Goal: Task Accomplishment & Management: Complete application form

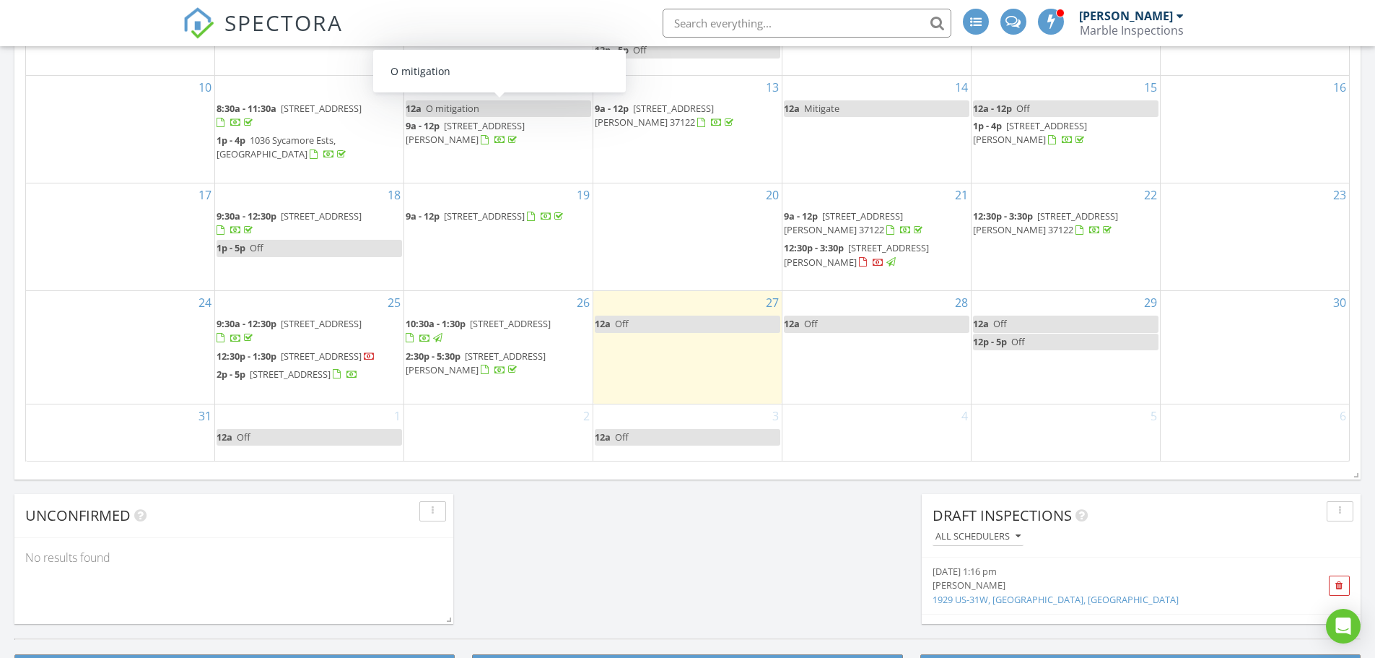
scroll to position [866, 0]
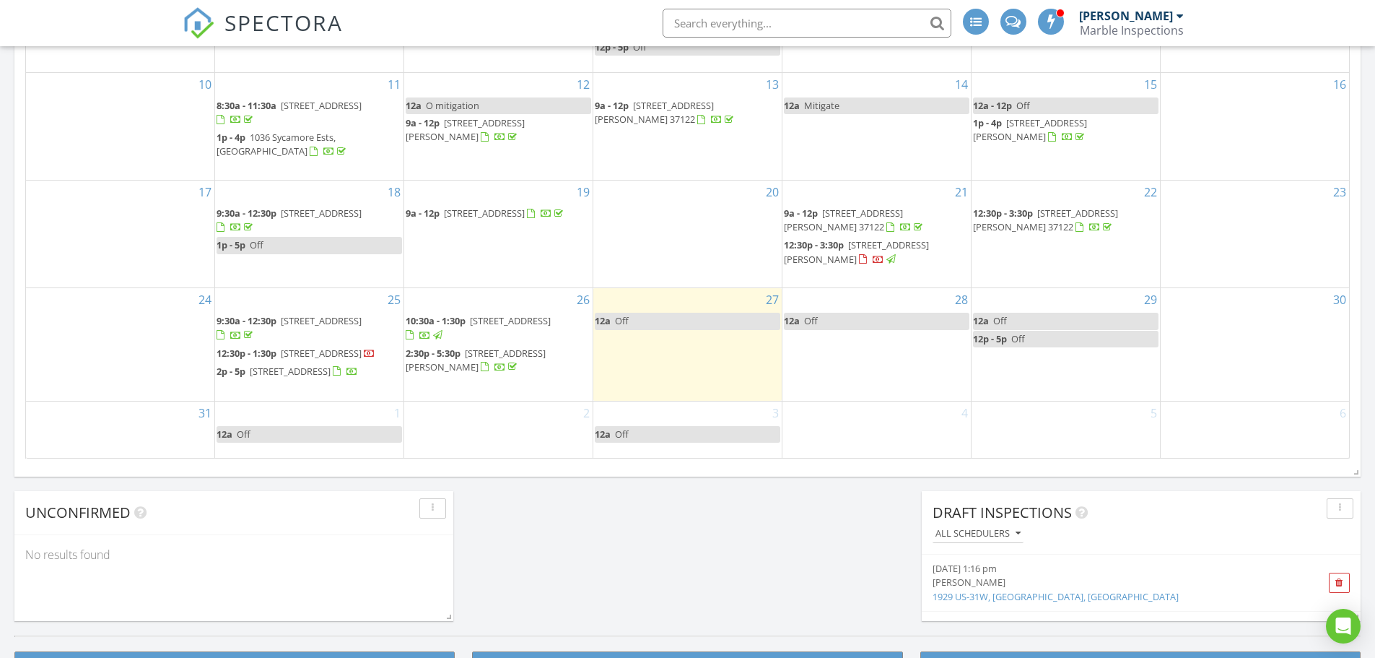
click at [474, 426] on div "2" at bounding box center [498, 429] width 188 height 56
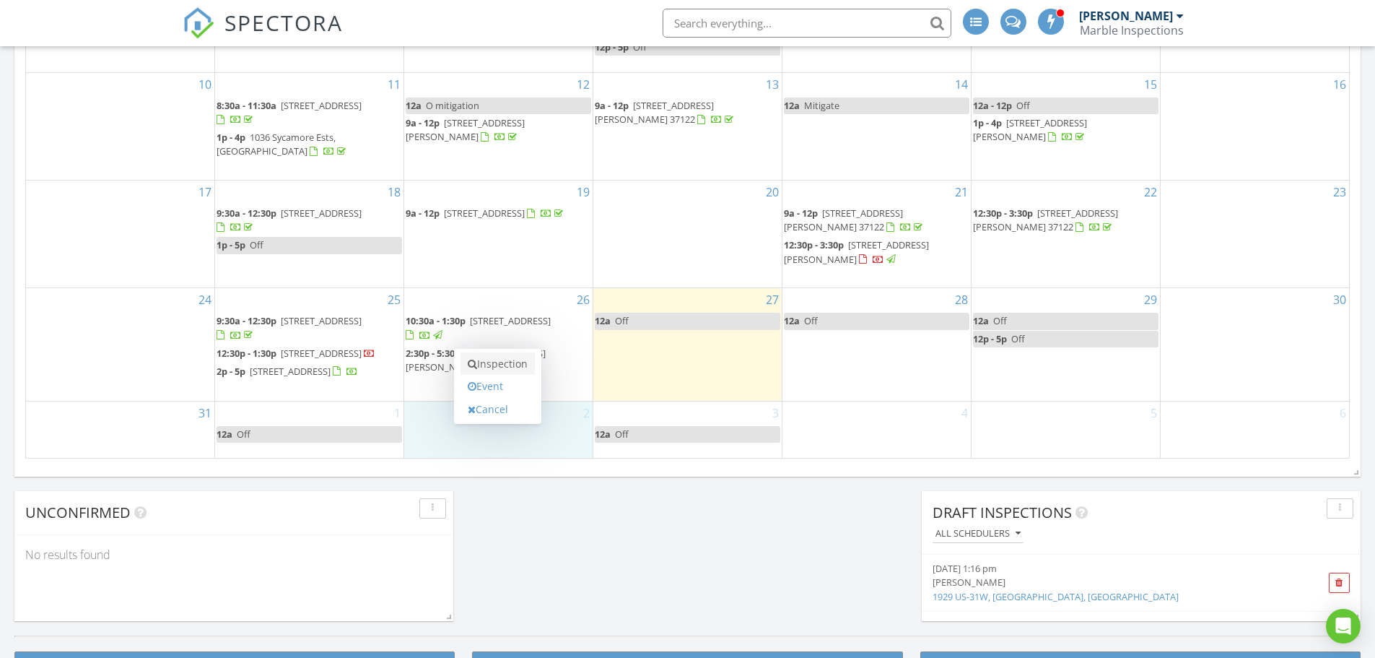
click at [499, 360] on link "Inspection" at bounding box center [498, 363] width 74 height 23
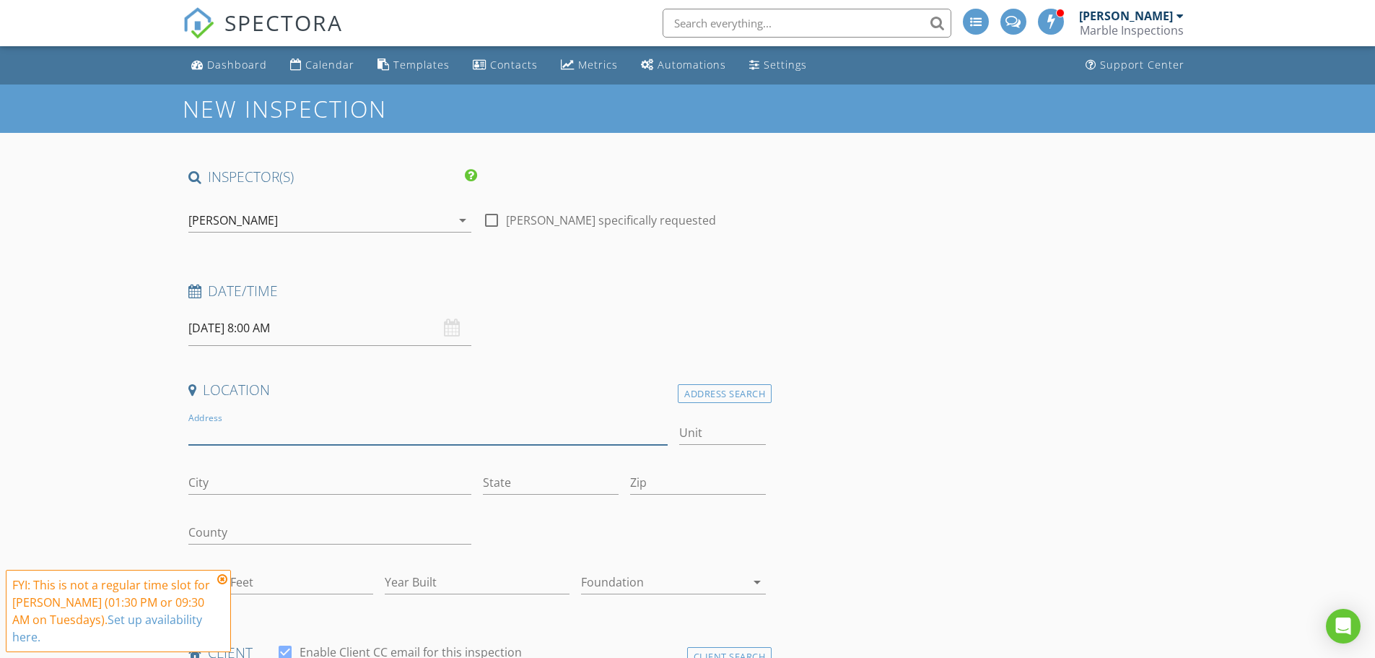
click at [201, 433] on input "Address" at bounding box center [428, 433] width 480 height 24
type input "[STREET_ADDRESS]"
drag, startPoint x: 264, startPoint y: 330, endPoint x: 269, endPoint y: 349, distance: 19.3
click at [264, 330] on input "[DATE] 8:00 AM" at bounding box center [329, 327] width 283 height 35
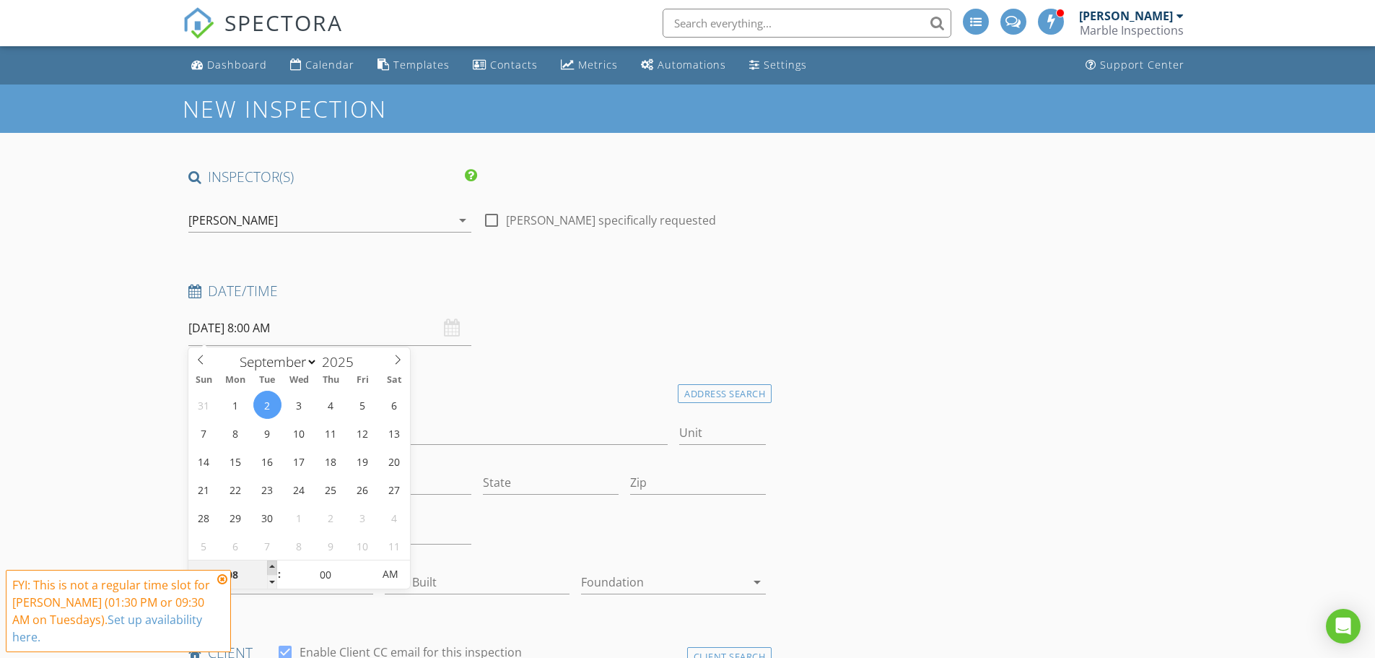
type input "09"
type input "[DATE] 9:00 AM"
click at [274, 570] on span at bounding box center [272, 567] width 10 height 14
type input "10"
type input "[DATE] 10:00 AM"
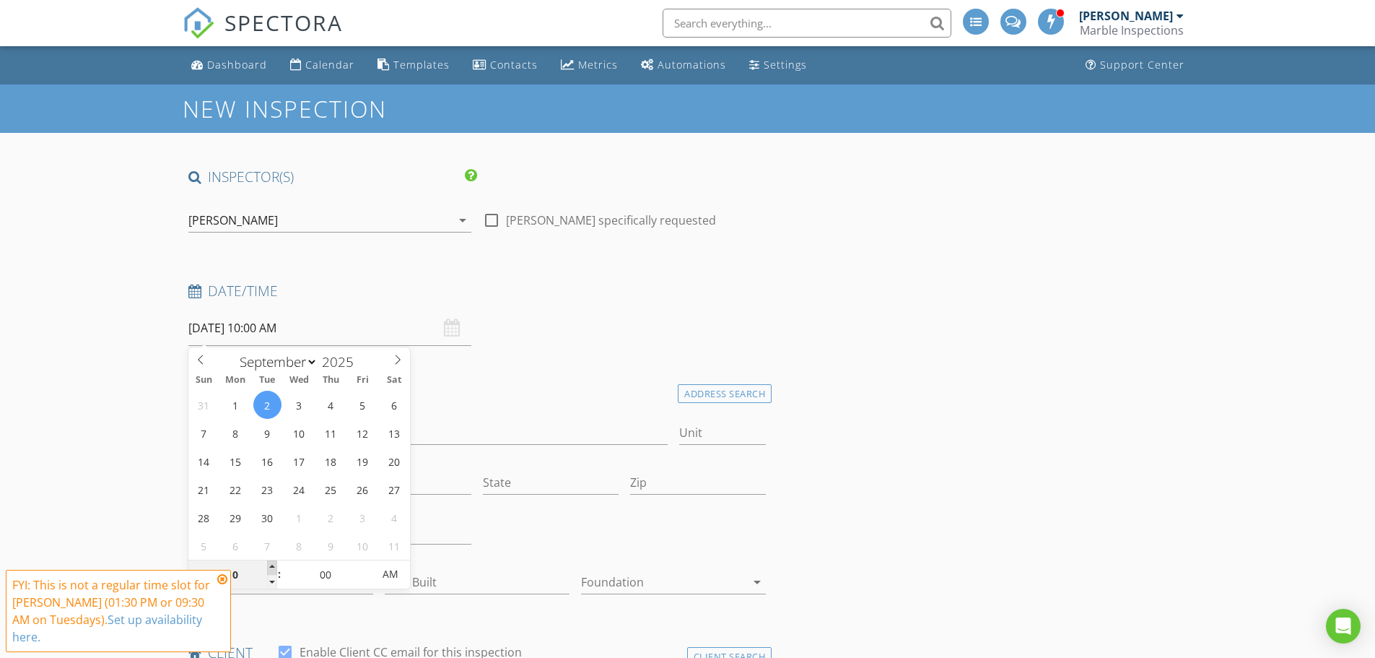
click at [274, 570] on span at bounding box center [272, 567] width 10 height 14
click at [225, 580] on icon at bounding box center [222, 579] width 10 height 12
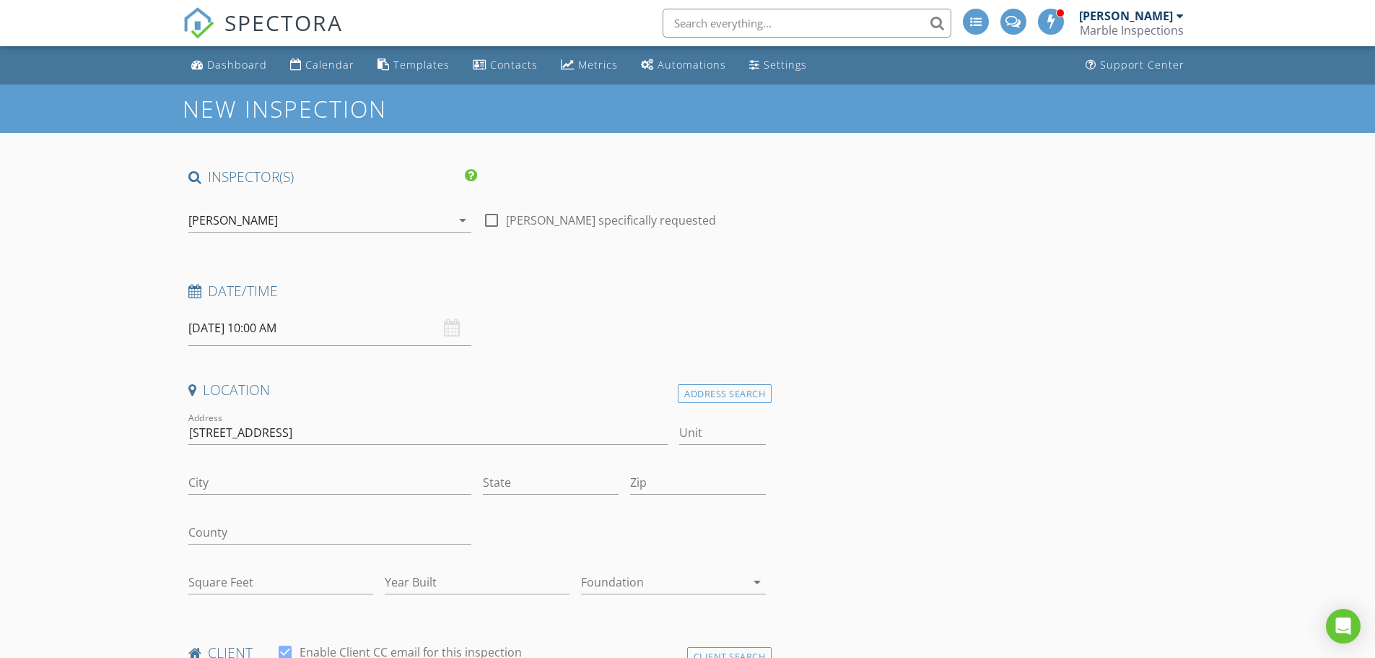
click at [232, 435] on input "[STREET_ADDRESS]" at bounding box center [428, 433] width 480 height 24
drag, startPoint x: 246, startPoint y: 436, endPoint x: 213, endPoint y: 432, distance: 33.5
click at [213, 432] on input "[STREET_ADDRESS]" at bounding box center [428, 433] width 480 height 24
drag, startPoint x: 279, startPoint y: 437, endPoint x: 215, endPoint y: 437, distance: 63.5
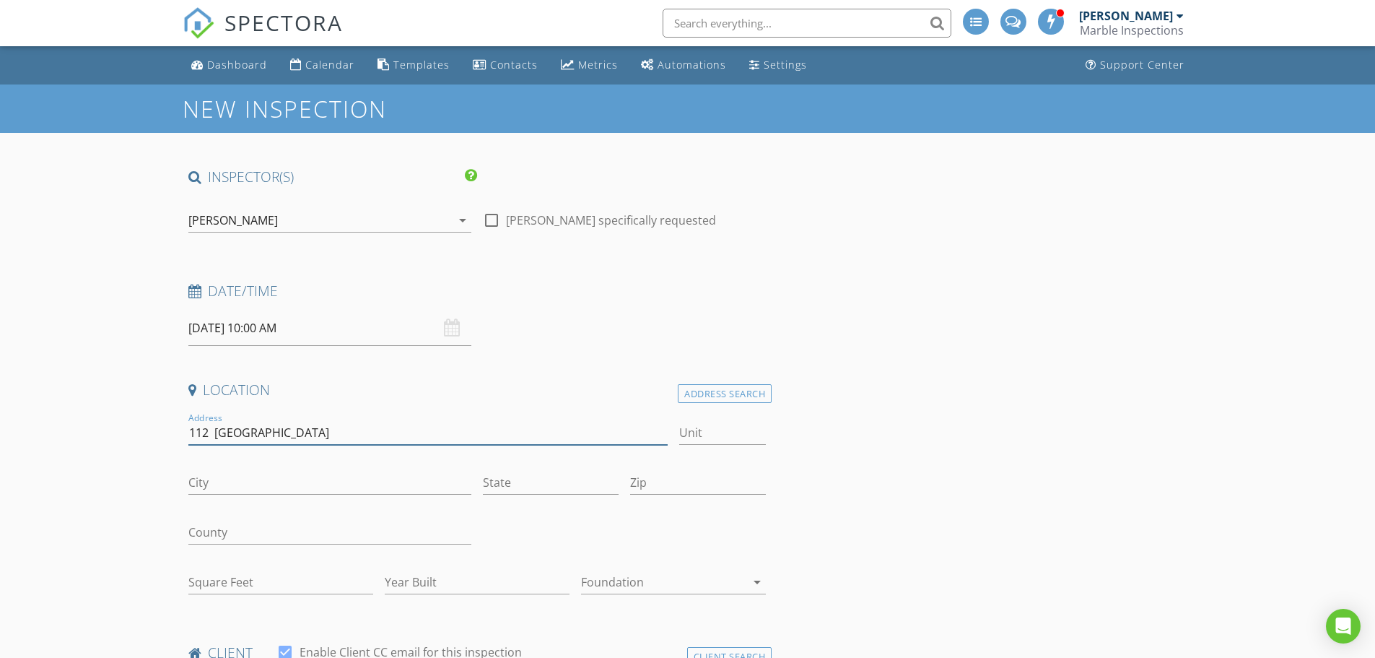
click at [215, 437] on input "112 [GEOGRAPHIC_DATA]" at bounding box center [428, 433] width 480 height 24
click at [253, 436] on input "112 P" at bounding box center [428, 433] width 480 height 24
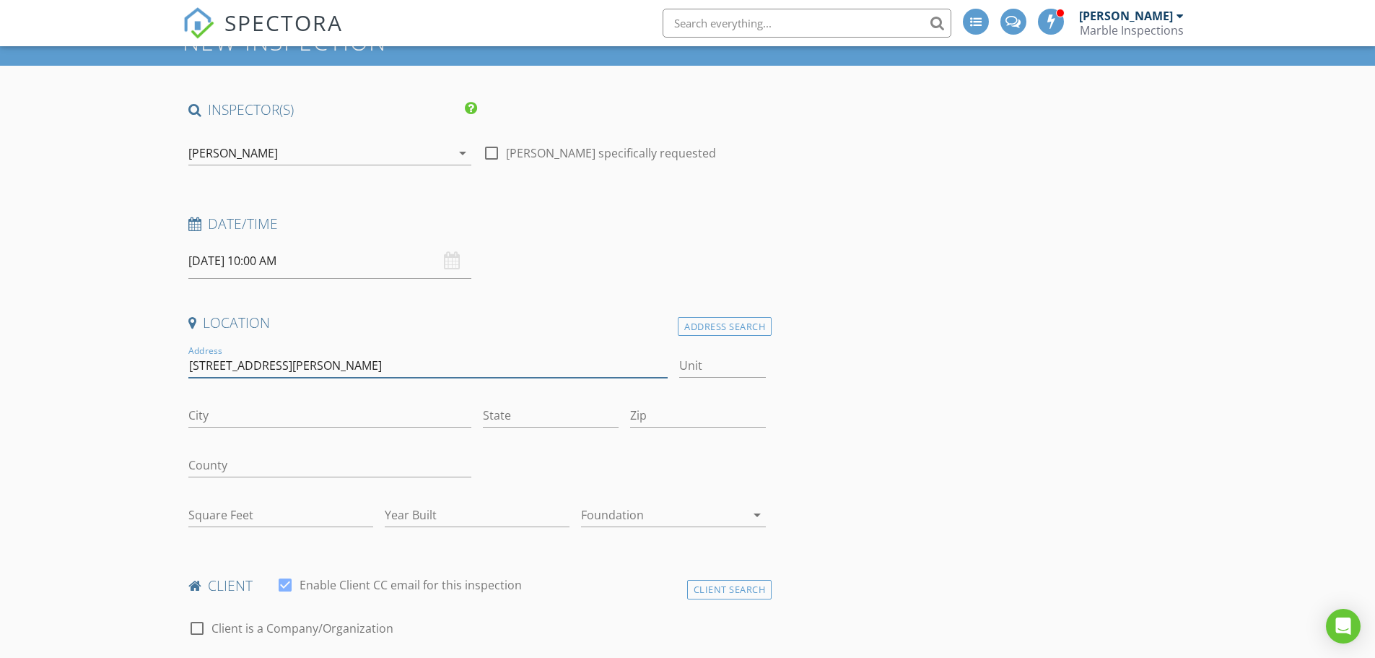
scroll to position [72, 0]
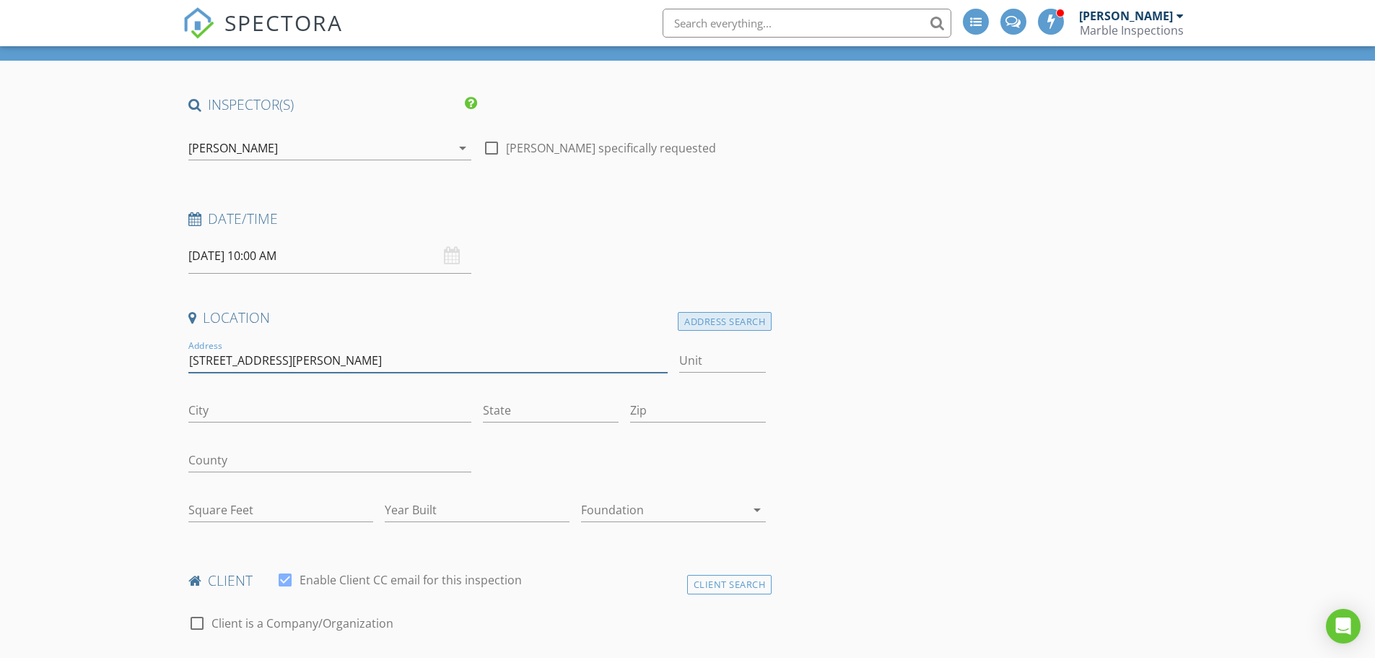
type input "[STREET_ADDRESS][PERSON_NAME]"
click at [689, 322] on div "Address Search" at bounding box center [725, 321] width 94 height 19
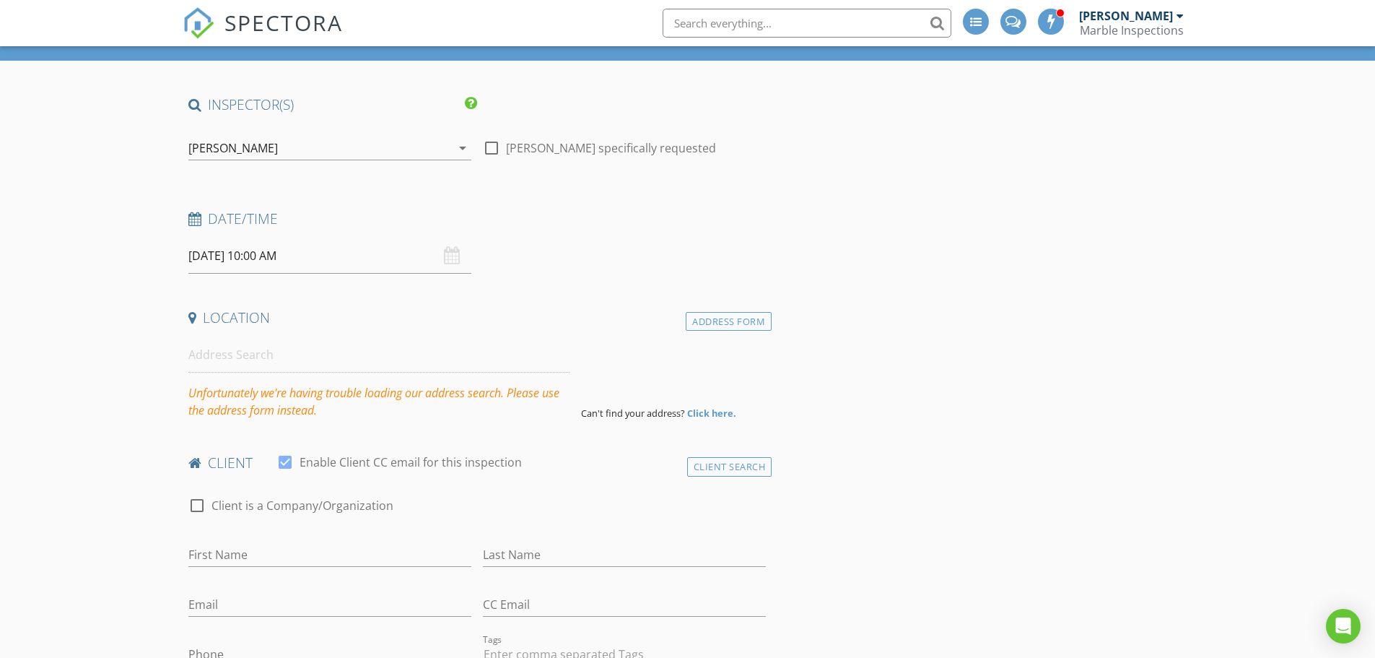
click at [235, 393] on div "Unfortunately we're having trouble loading our address search. Please use the a…" at bounding box center [378, 401] width 381 height 35
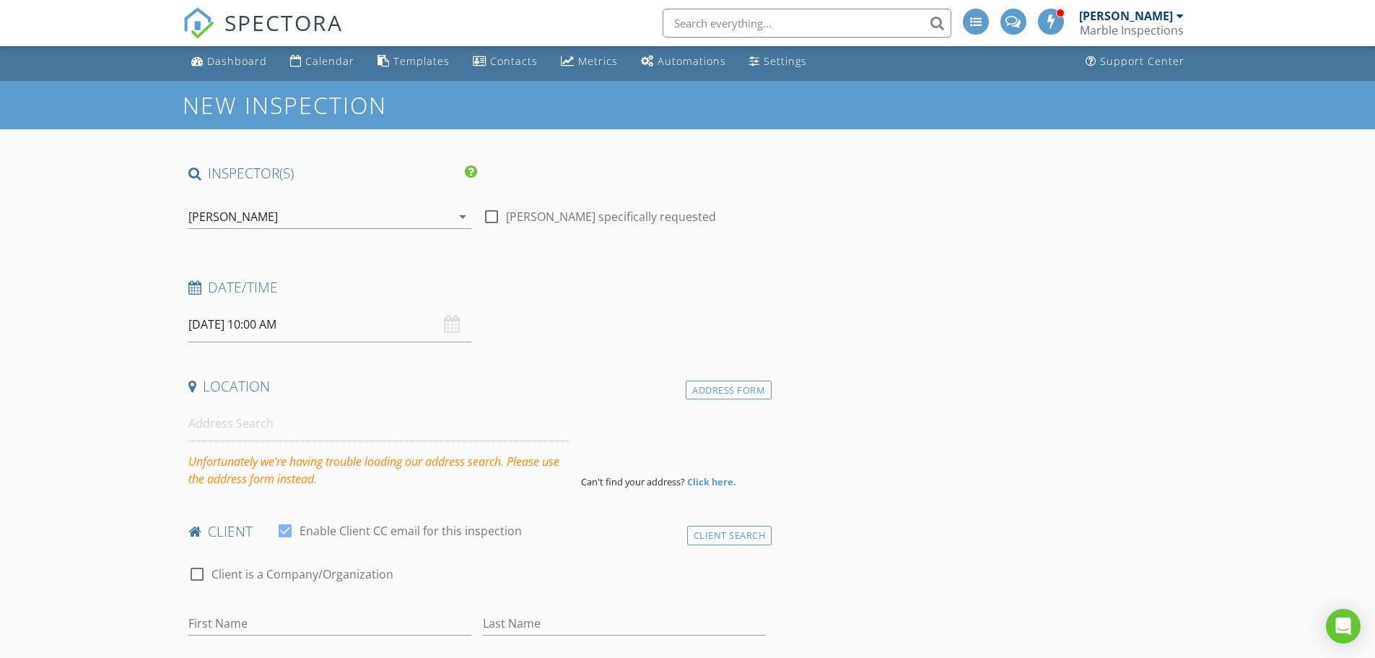
scroll to position [0, 0]
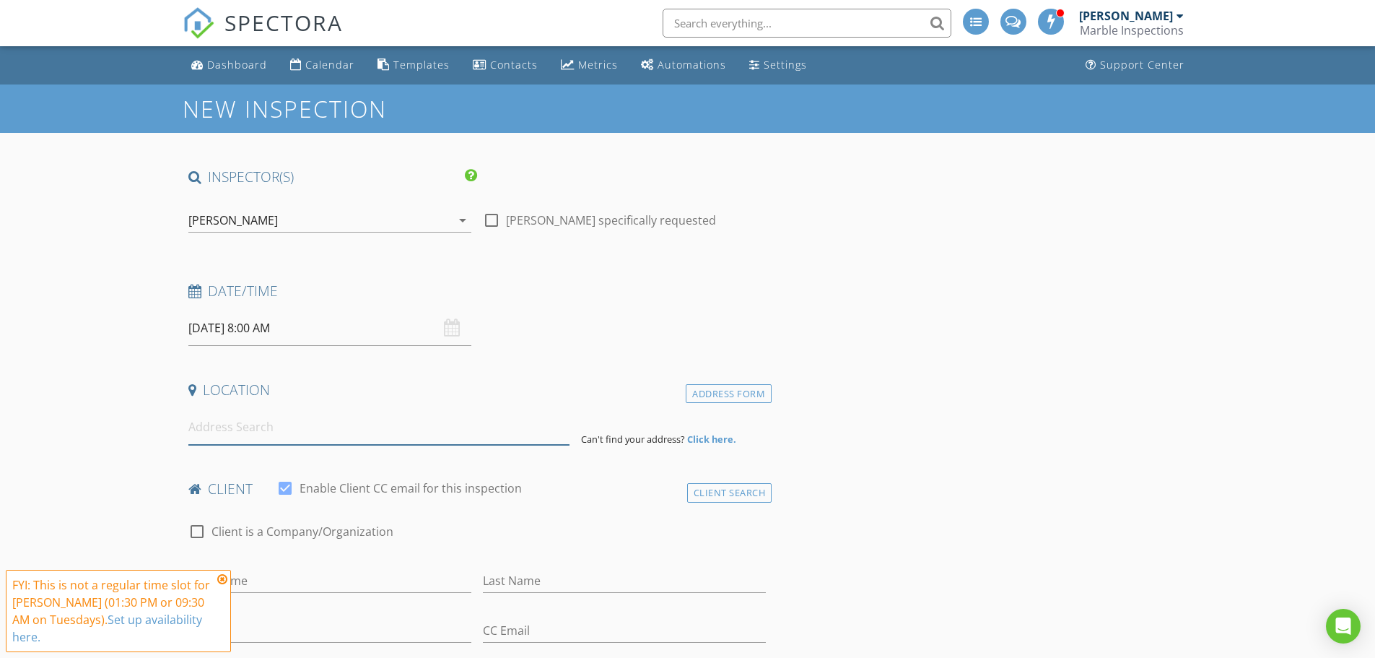
click at [230, 432] on input at bounding box center [378, 426] width 381 height 35
paste input "112 Pugh Rd LOT 5, Unionville, TN 37180"
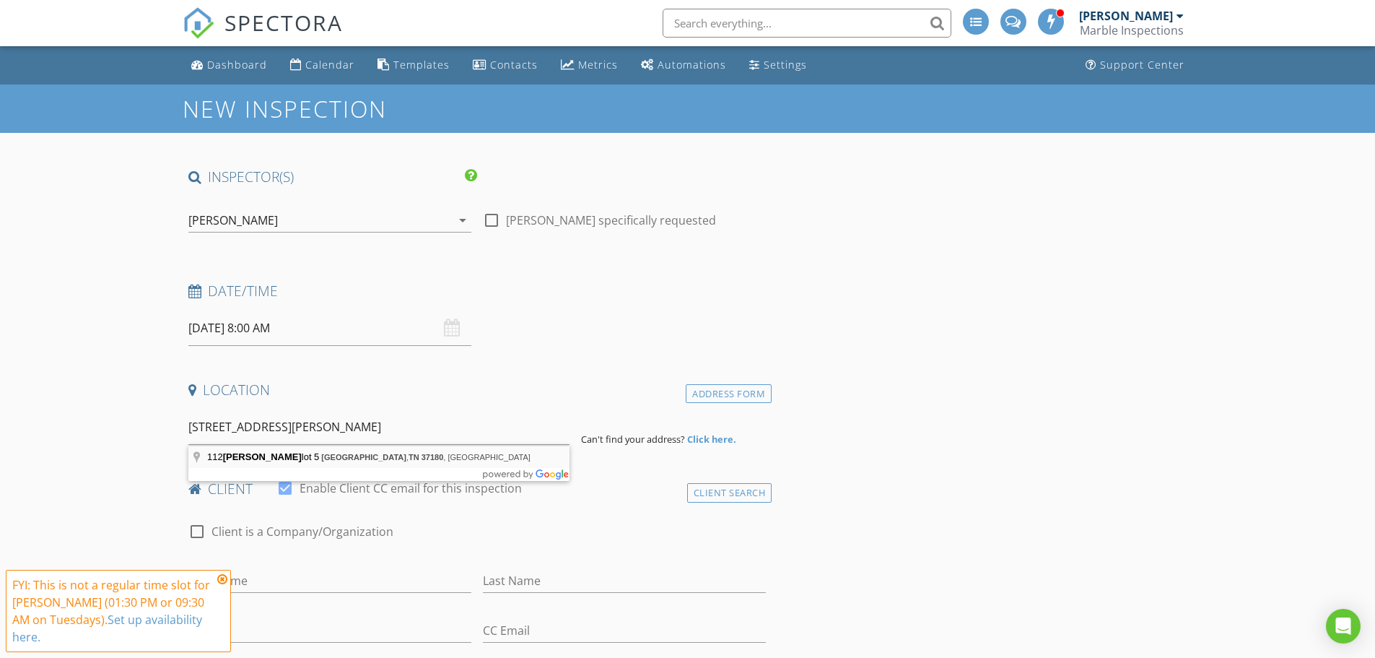
type input "112 Pugh Rd lot 5, Unionville, TN 37180, USA"
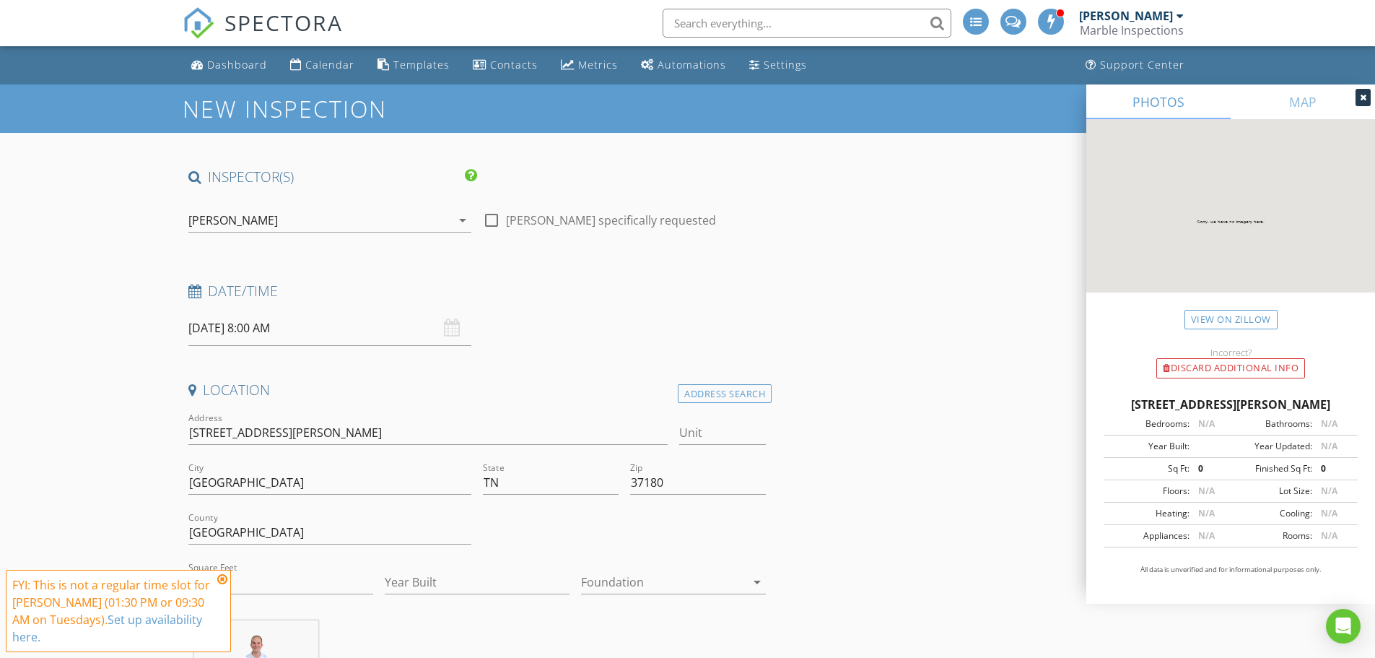
click at [281, 321] on input "[DATE] 8:00 AM" at bounding box center [329, 327] width 283 height 35
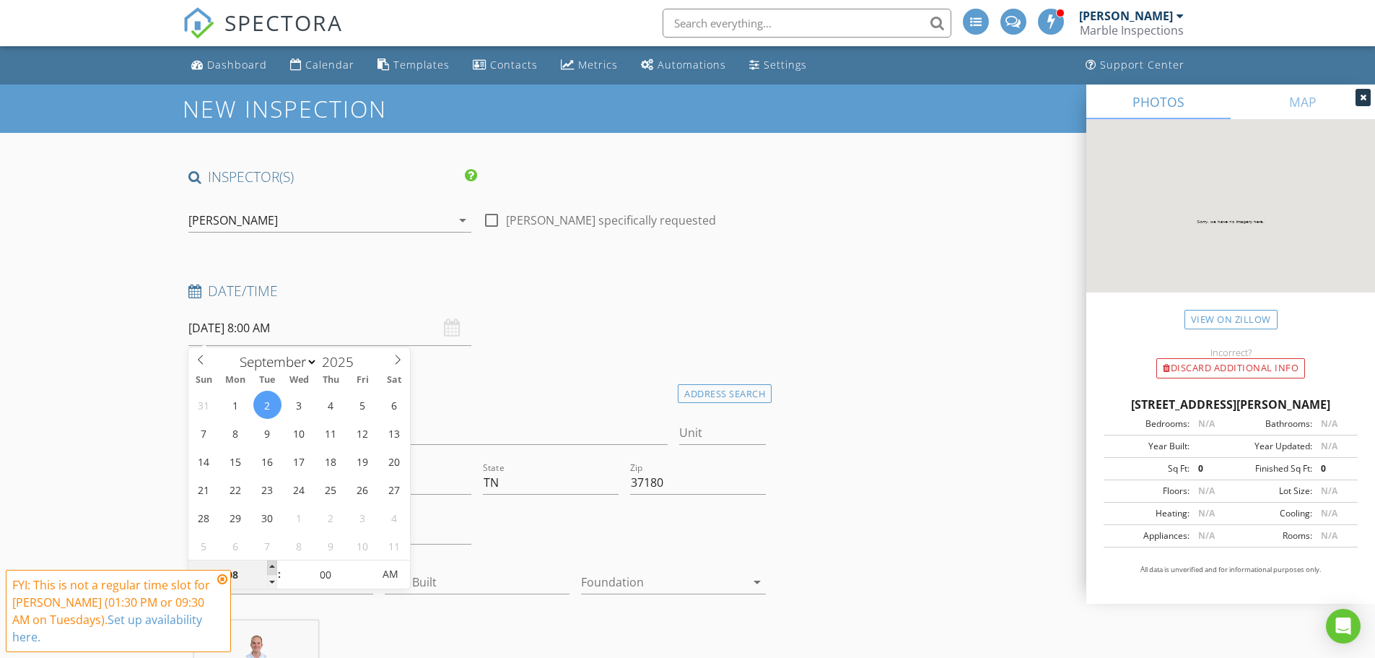
type input "09"
type input "[DATE] 9:00 AM"
click at [268, 566] on span at bounding box center [272, 567] width 10 height 14
type input "10"
type input "[DATE] 10:00 AM"
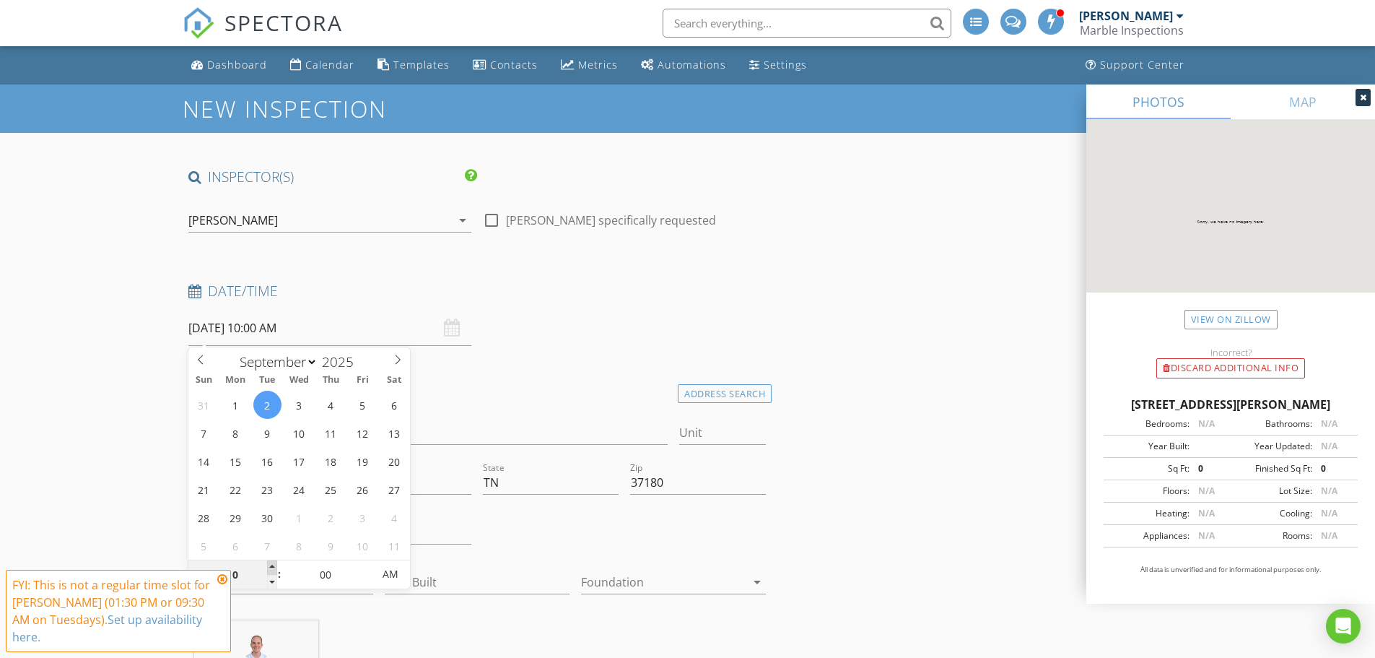
click at [269, 566] on span at bounding box center [272, 567] width 10 height 14
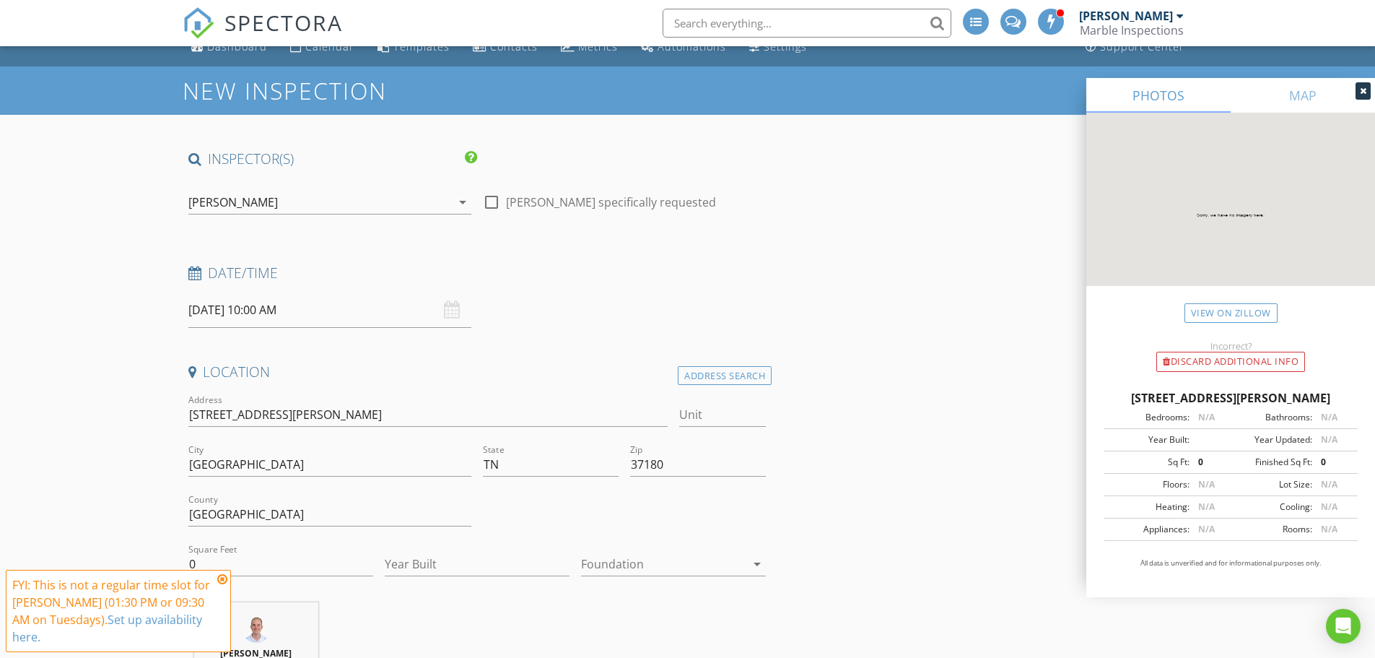
scroll to position [72, 0]
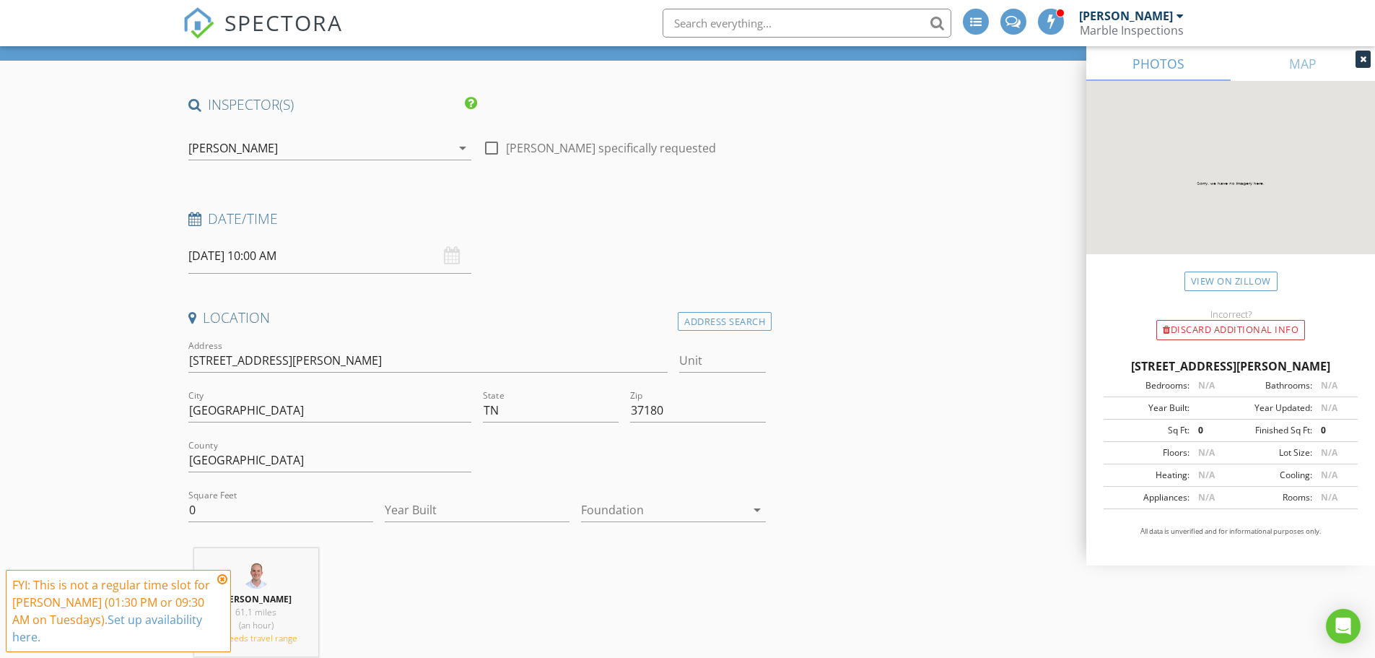
click at [223, 578] on icon at bounding box center [222, 579] width 10 height 12
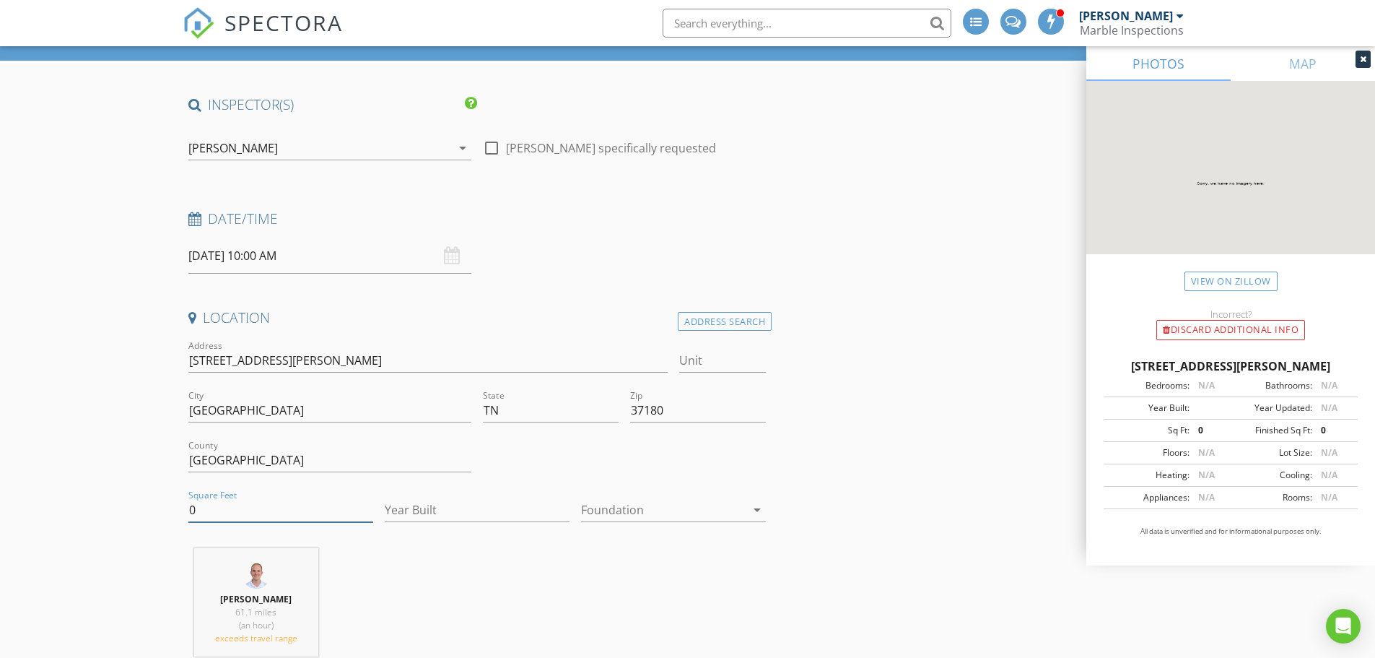
click at [212, 513] on input "0" at bounding box center [280, 510] width 185 height 24
type input "2428"
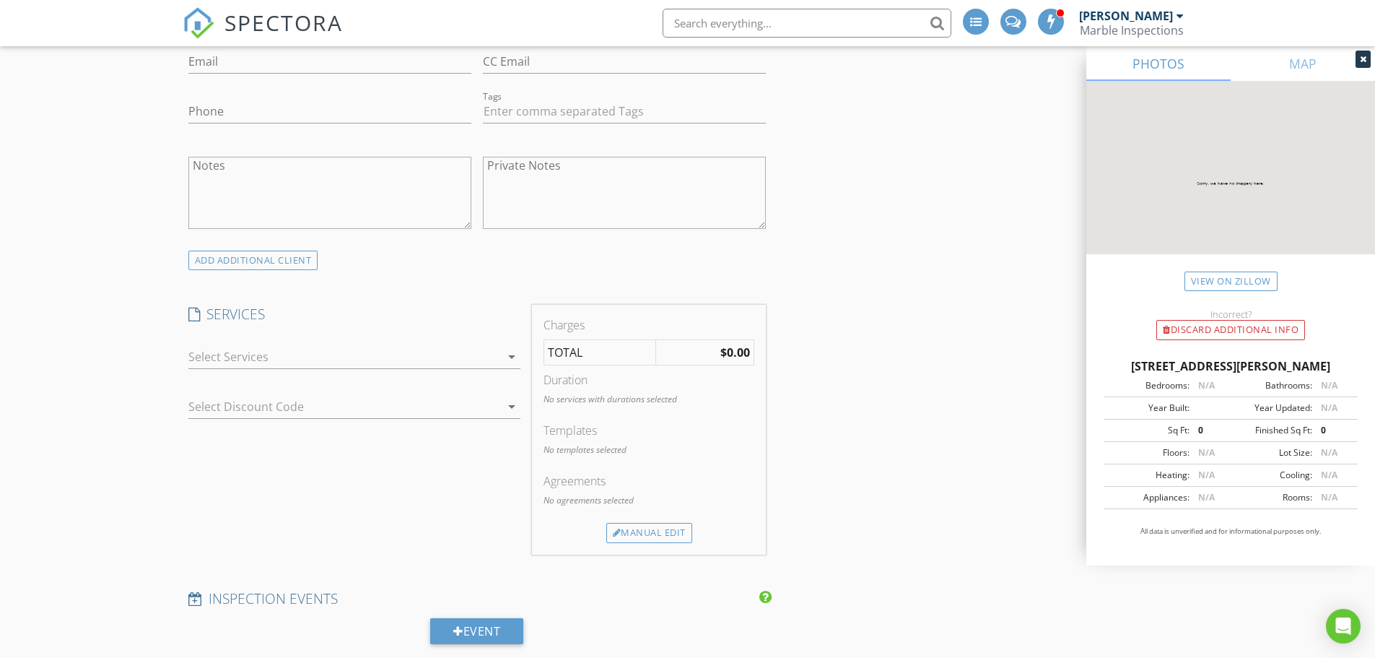
scroll to position [866, 0]
click at [227, 344] on div at bounding box center [344, 354] width 312 height 23
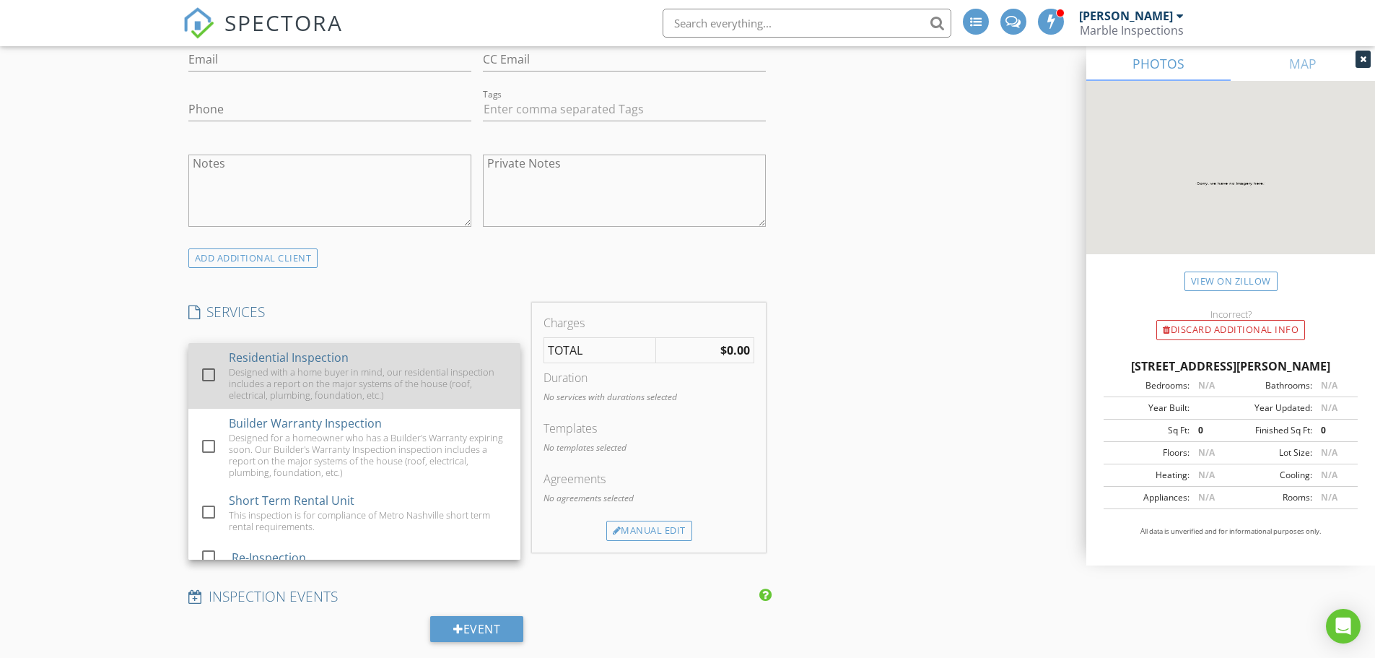
click at [230, 384] on div "Designed with a home buyer in mind, our residential inspection includes a repor…" at bounding box center [369, 383] width 280 height 35
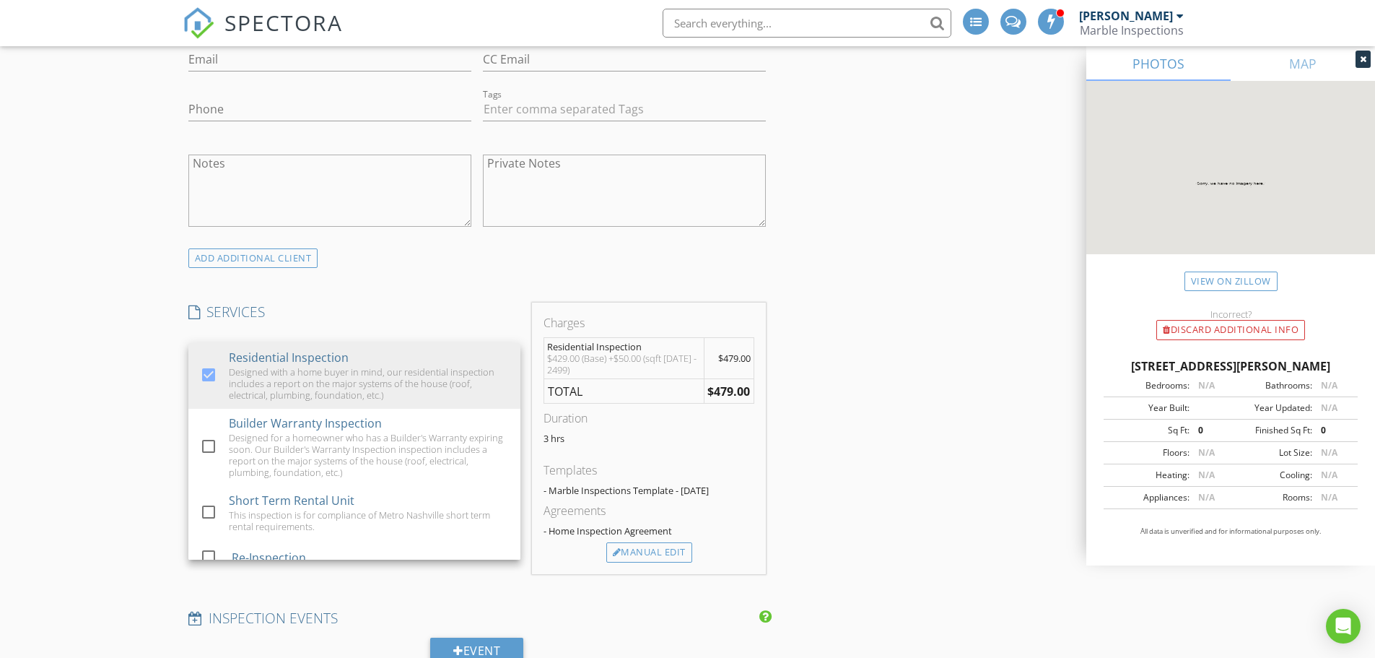
click at [123, 419] on div "New Inspection INSPECTOR(S) check_box Jody Marble PRIMARY Jody Marble arrow_dro…" at bounding box center [687, 546] width 1375 height 2656
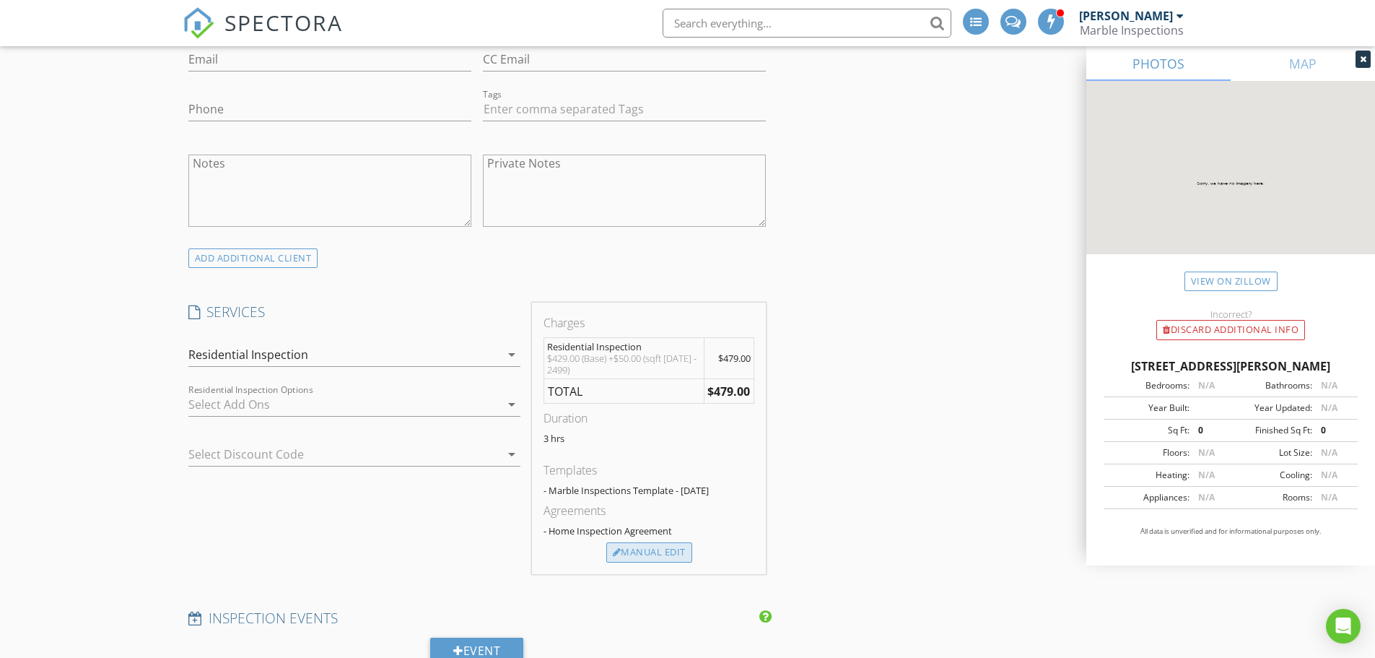
click at [645, 554] on div "Manual Edit" at bounding box center [649, 552] width 86 height 20
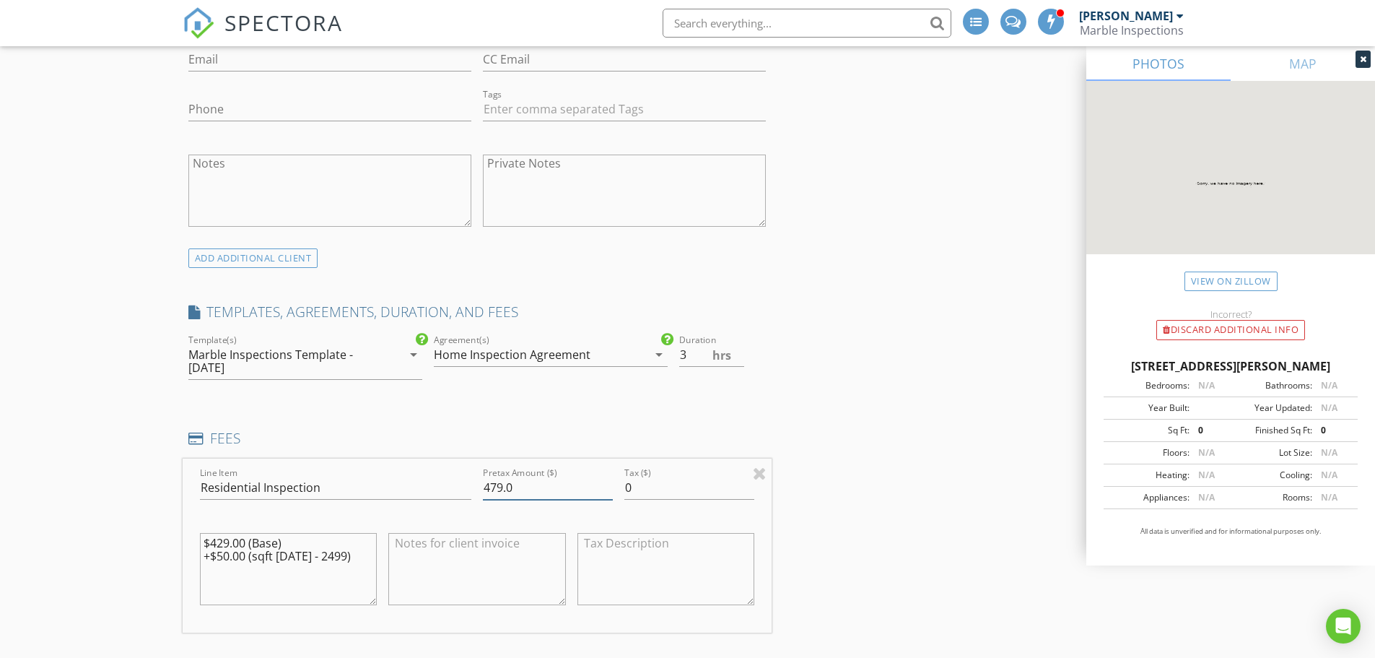
click at [496, 486] on input "479.0" at bounding box center [548, 488] width 130 height 24
type input "489.0"
click at [56, 481] on div "New Inspection INSPECTOR(S) check_box Jody Marble PRIMARY Jody Marble arrow_dro…" at bounding box center [687, 620] width 1375 height 2804
click at [144, 435] on div "New Inspection INSPECTOR(S) check_box Jody Marble PRIMARY Jody Marble arrow_dro…" at bounding box center [687, 620] width 1375 height 2804
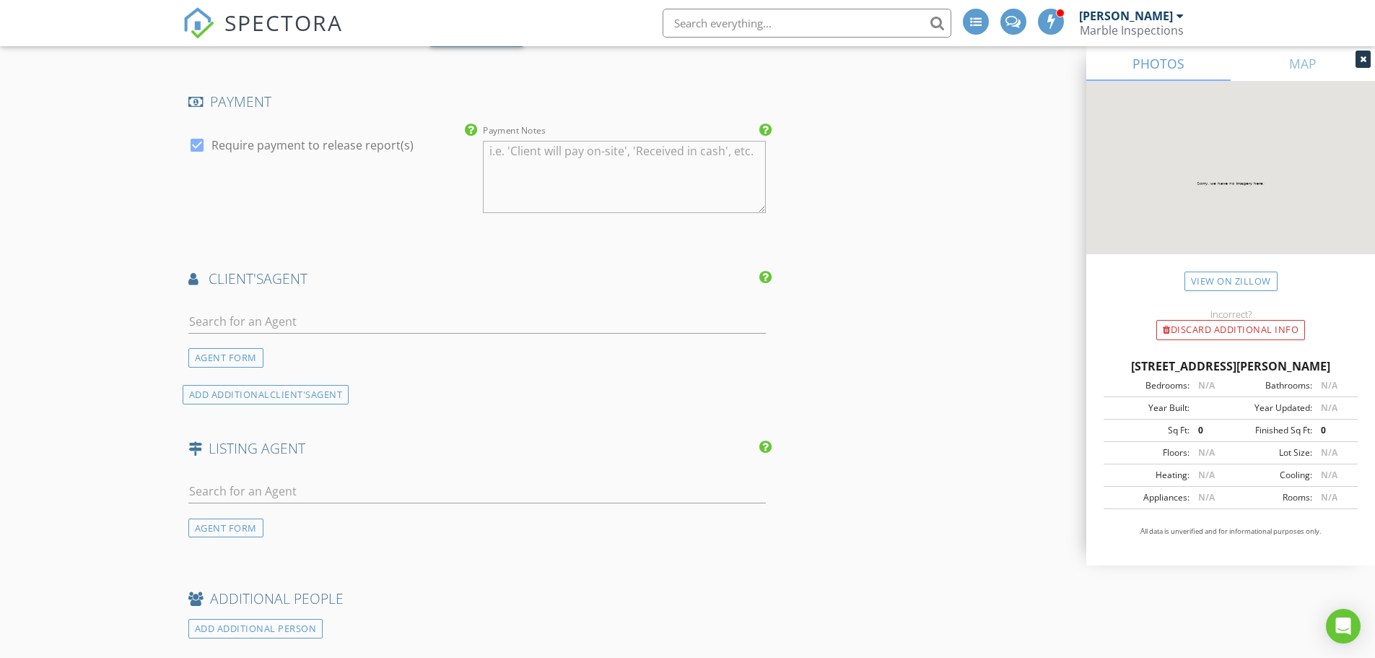
scroll to position [1732, 0]
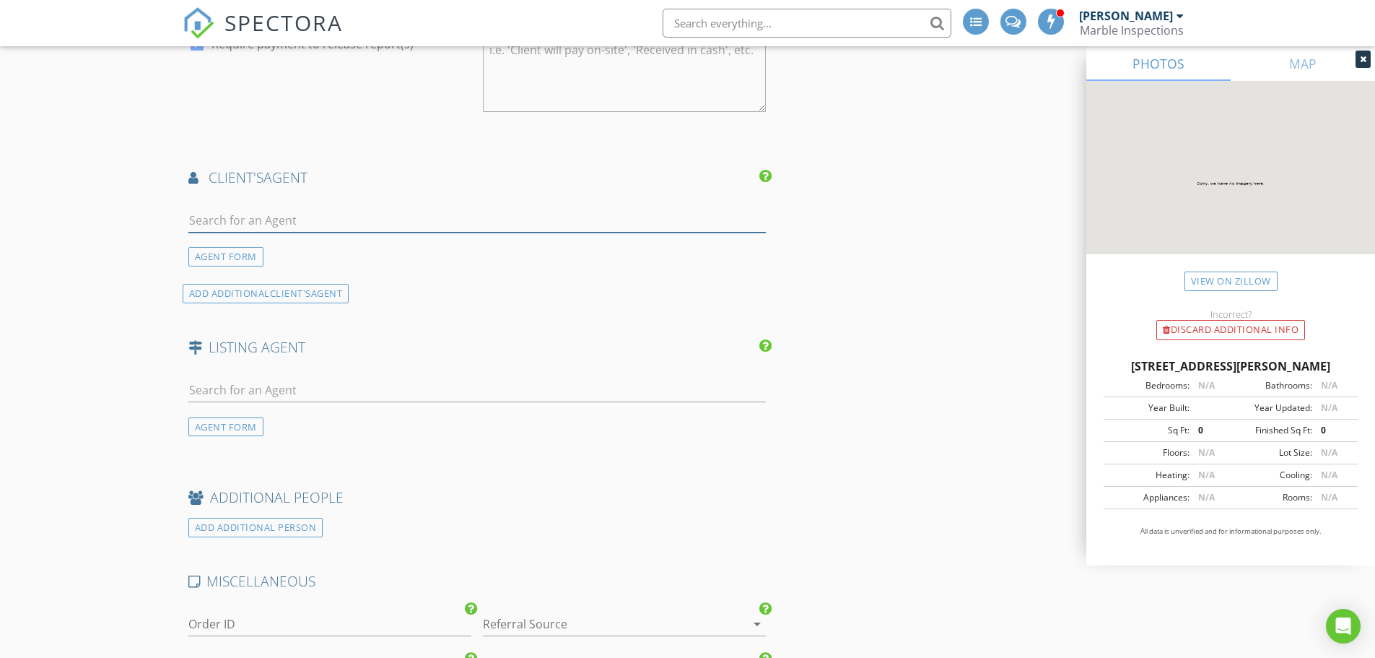
click at [230, 220] on input "text" at bounding box center [477, 221] width 578 height 24
type input "celia"
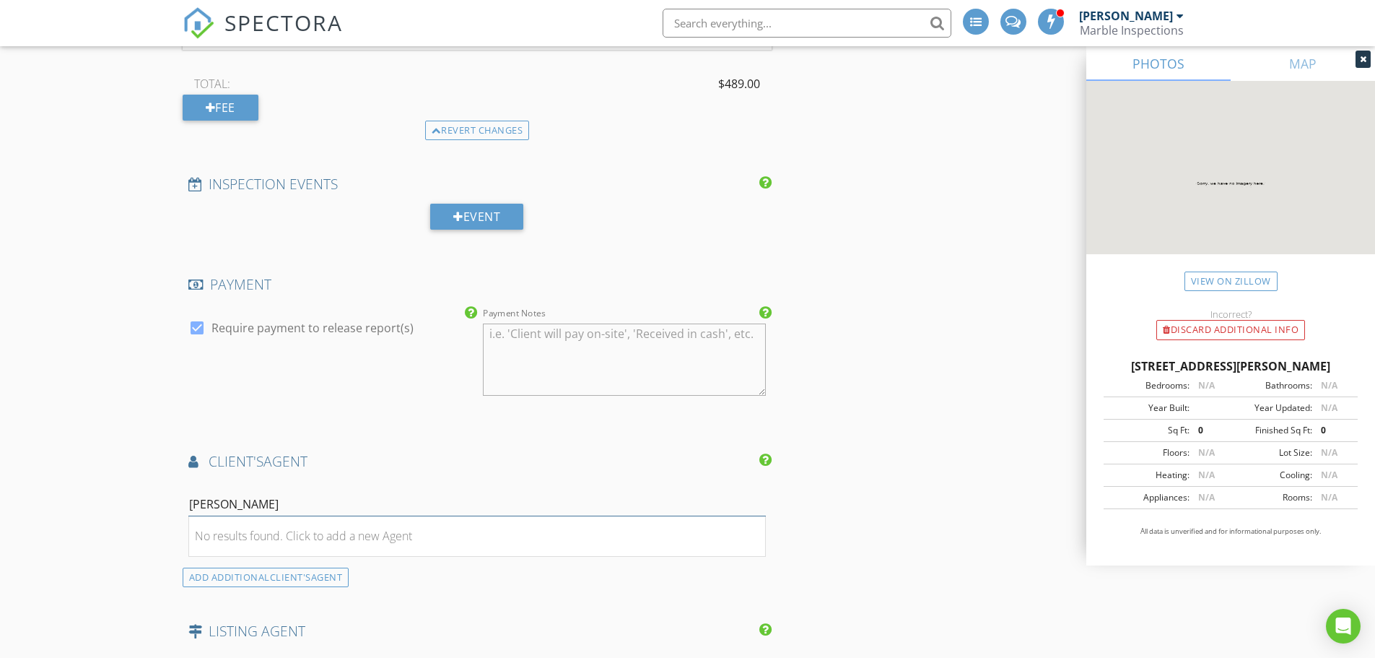
scroll to position [1444, 0]
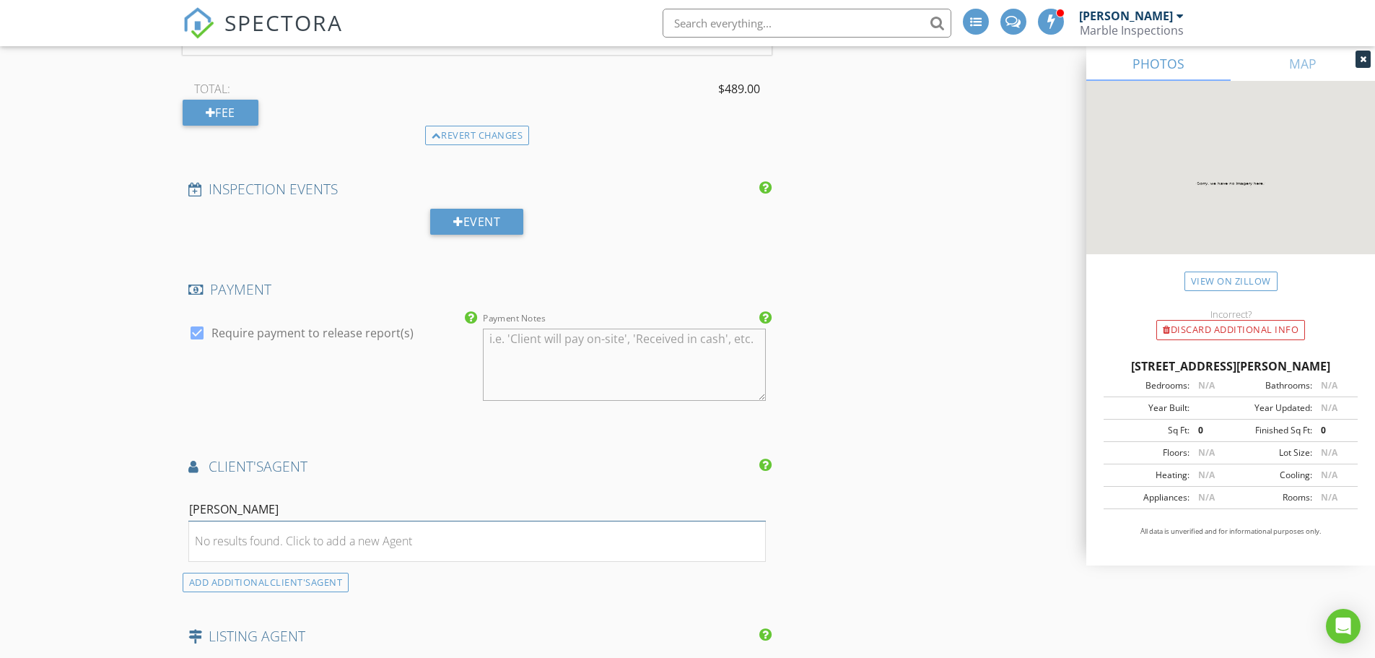
drag, startPoint x: 224, startPoint y: 515, endPoint x: 171, endPoint y: 511, distance: 52.9
click at [172, 511] on div "New Inspection INSPECTOR(S) check_box Jody Marble PRIMARY Jody Marble arrow_dro…" at bounding box center [687, 43] width 1375 height 2804
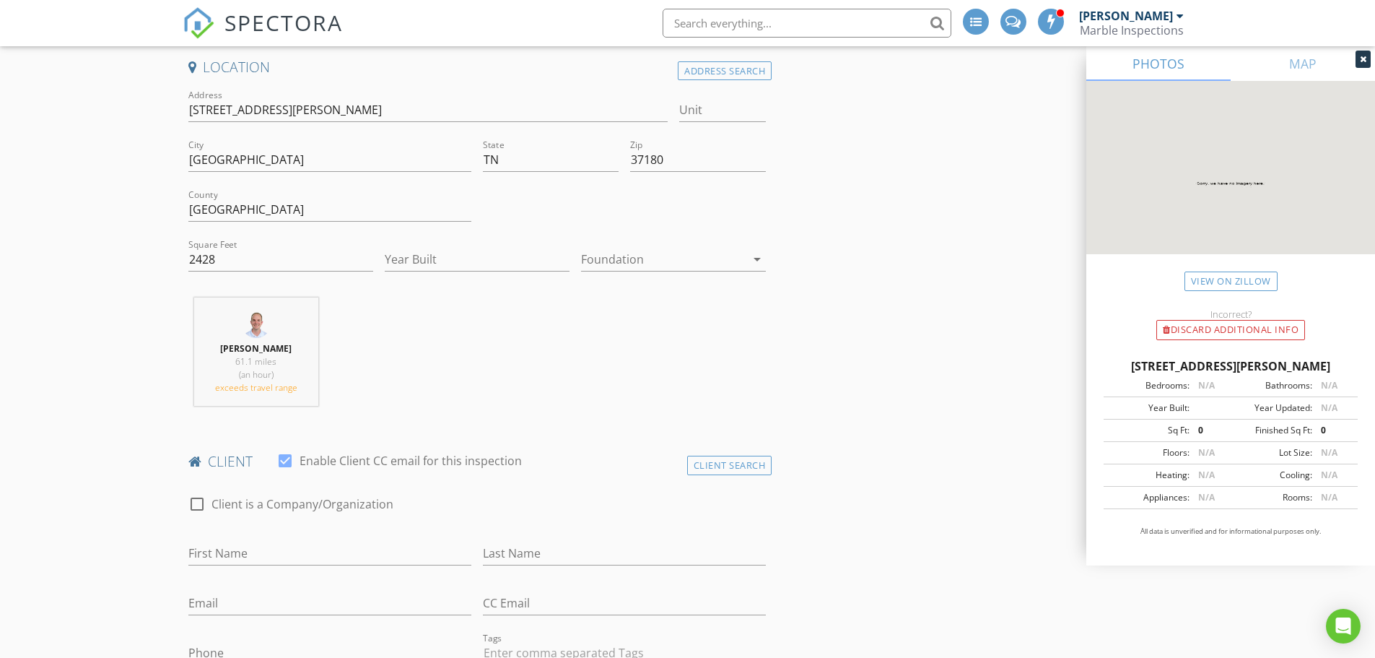
scroll to position [433, 0]
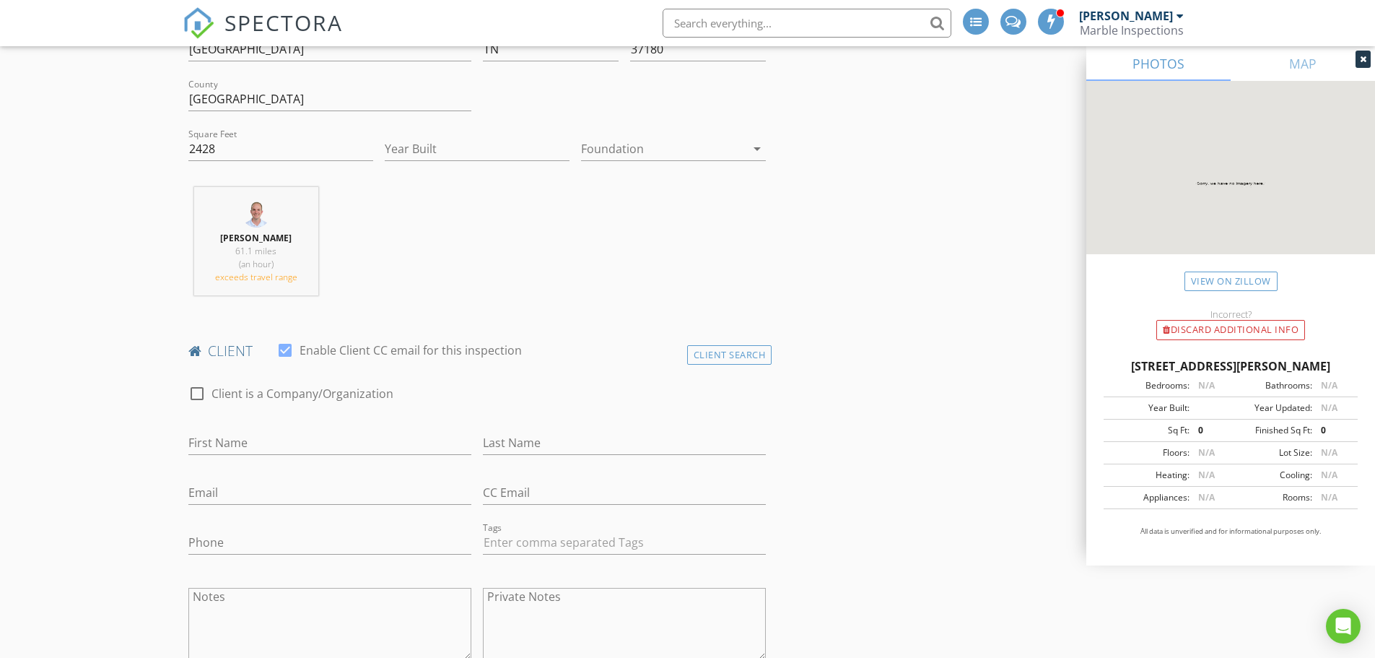
click at [214, 420] on div "First Name" at bounding box center [330, 444] width 295 height 50
click at [204, 435] on input "First Name" at bounding box center [329, 443] width 283 height 24
type input "Kimberly"
click at [485, 439] on input "roberts" at bounding box center [624, 443] width 283 height 24
type input "Roberts"
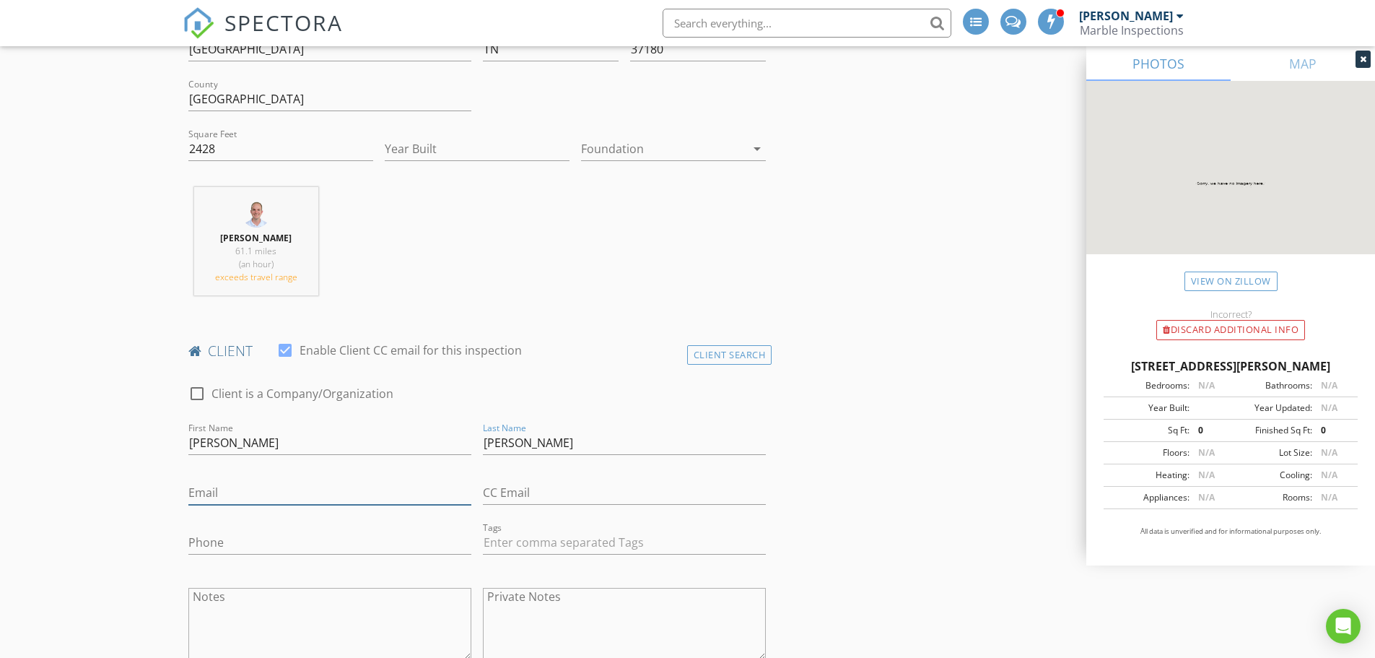
click at [233, 487] on input "Email" at bounding box center [329, 493] width 283 height 24
type input "Kwade1216@outlook.com"
click at [230, 539] on input "Phone" at bounding box center [329, 543] width 283 height 24
paste input "615-631-8343"
type input "615-631-8343"
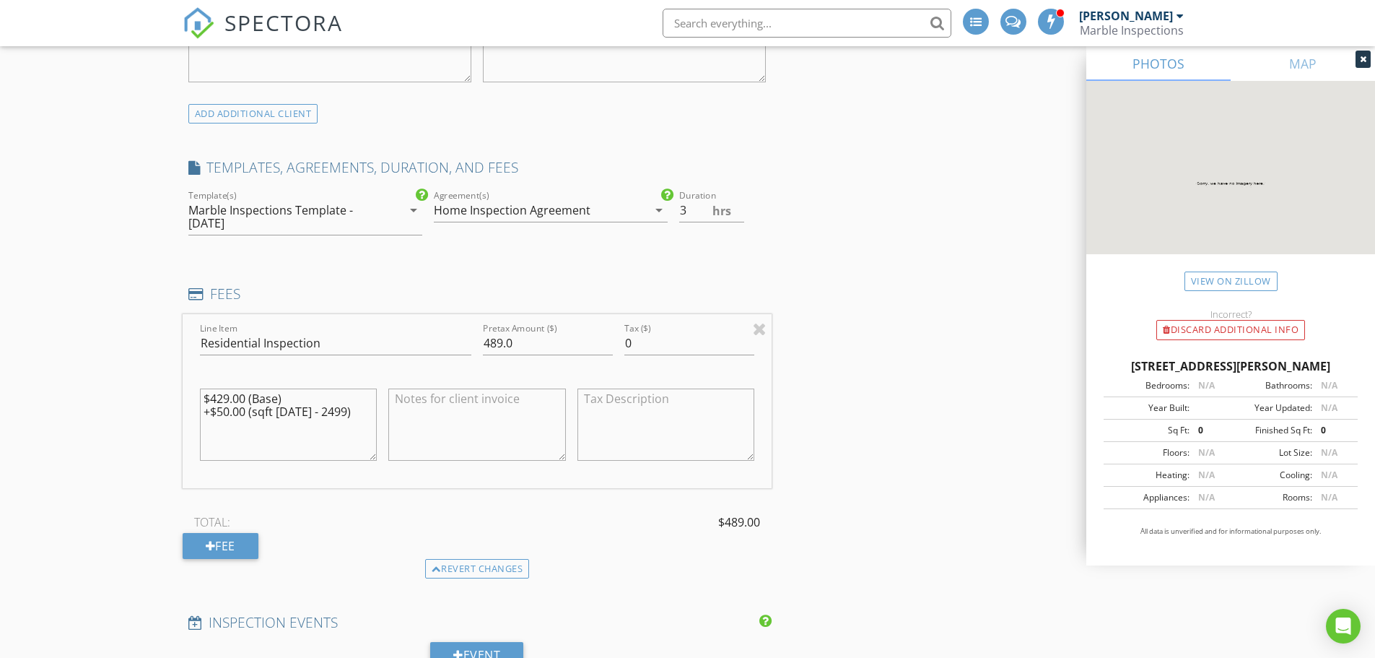
click at [109, 512] on div "New Inspection INSPECTOR(S) check_box Jody Marble PRIMARY Jody Marble arrow_dro…" at bounding box center [687, 476] width 1375 height 2804
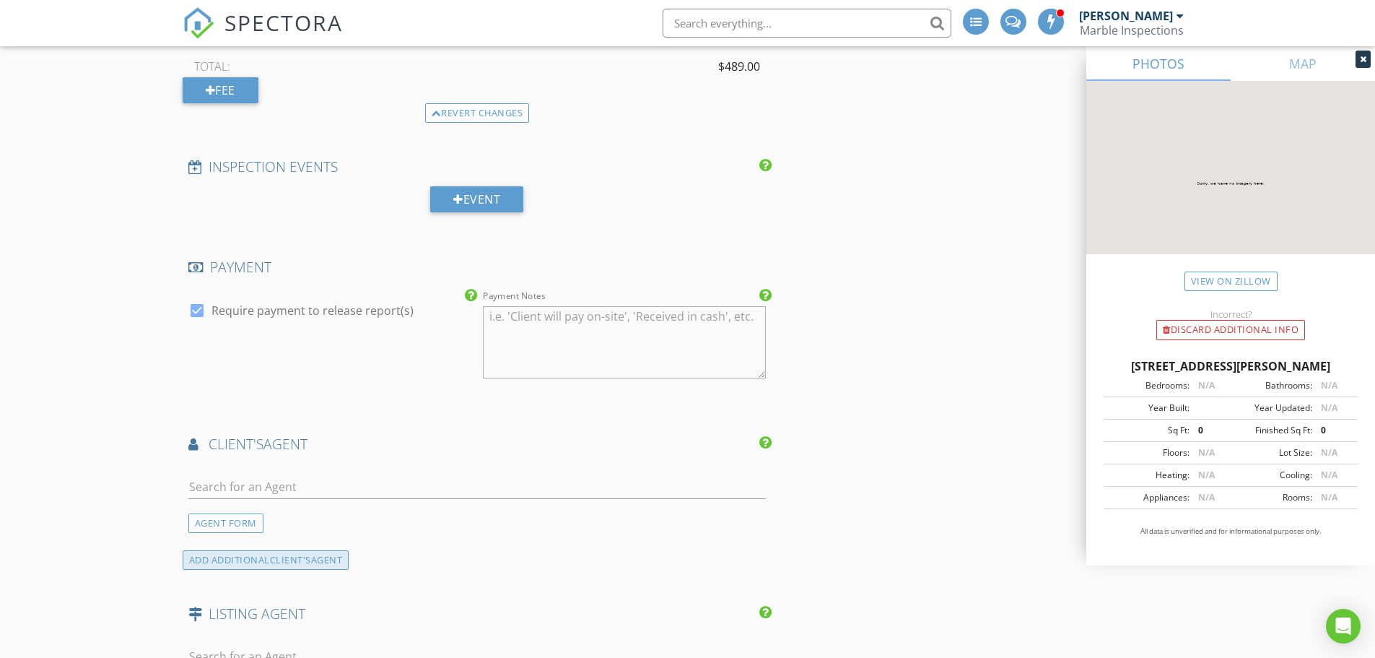
scroll to position [1516, 0]
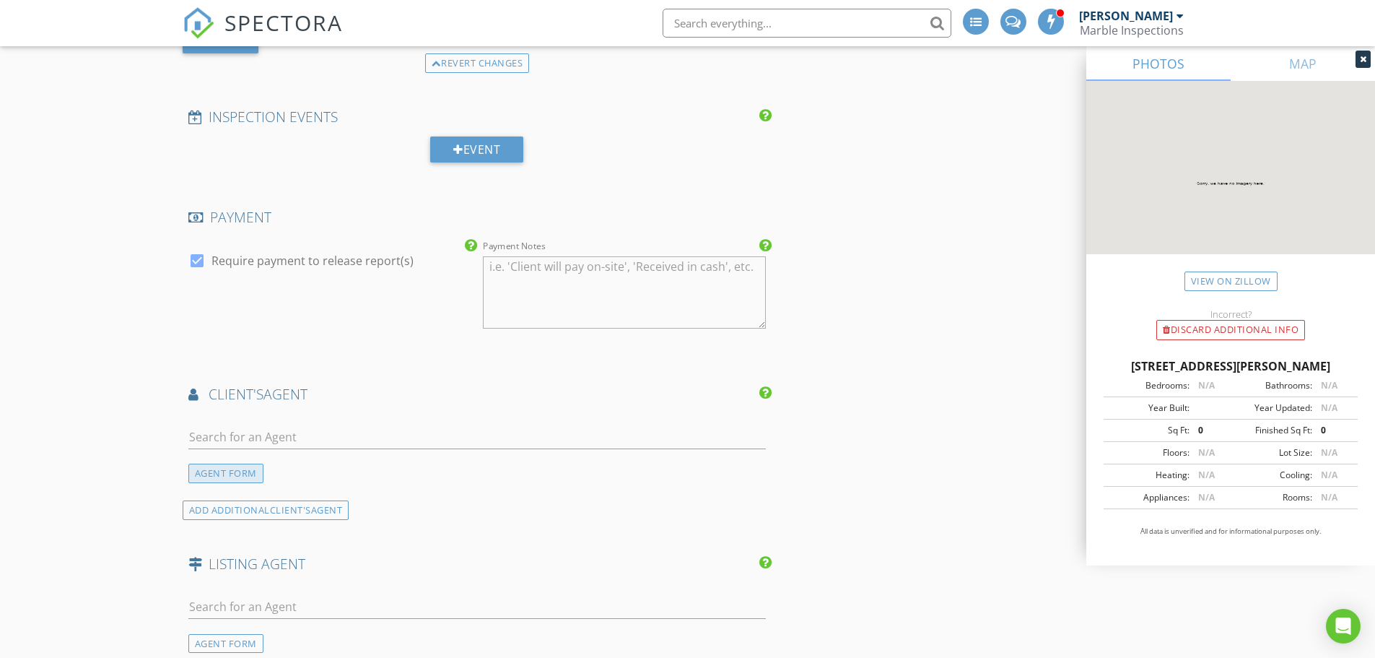
click at [216, 474] on div "AGENT FORM" at bounding box center [225, 472] width 75 height 19
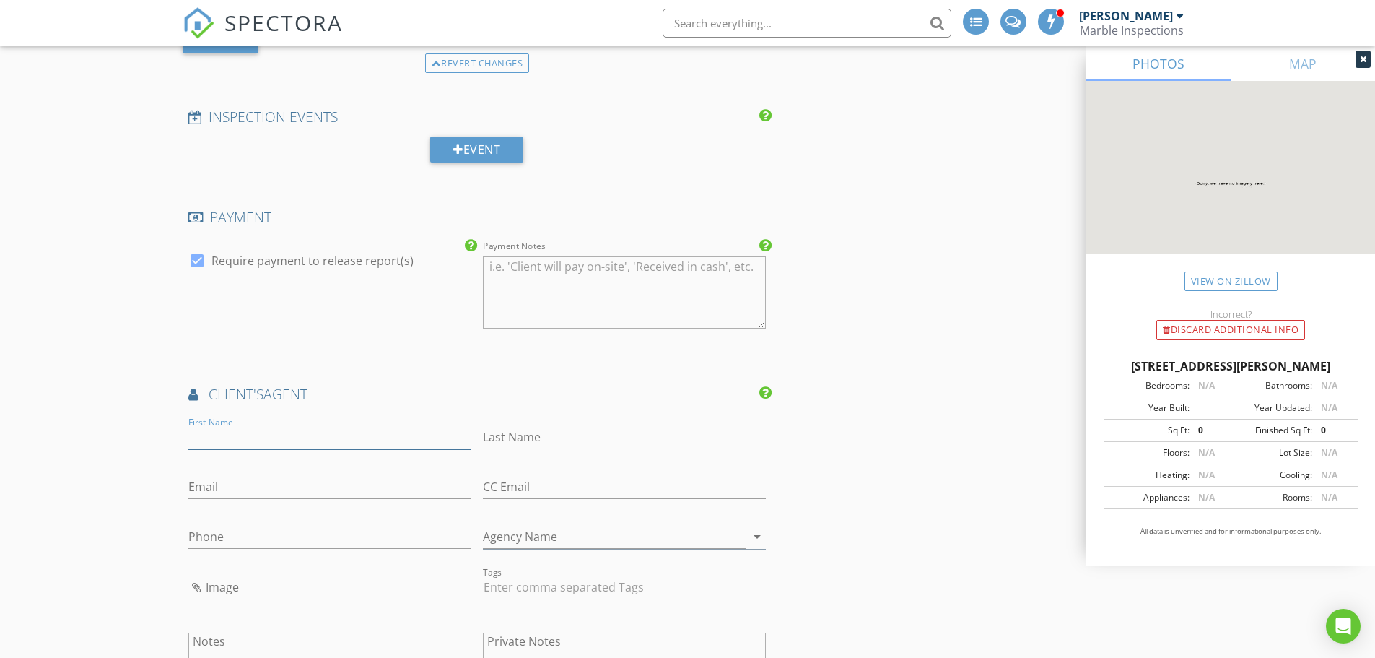
click at [223, 437] on input "First Name" at bounding box center [329, 437] width 283 height 24
type input "Celia"
click at [596, 440] on input "Last Name" at bounding box center [624, 437] width 283 height 24
paste input "Snodgrass"
type input "Snodgrass"
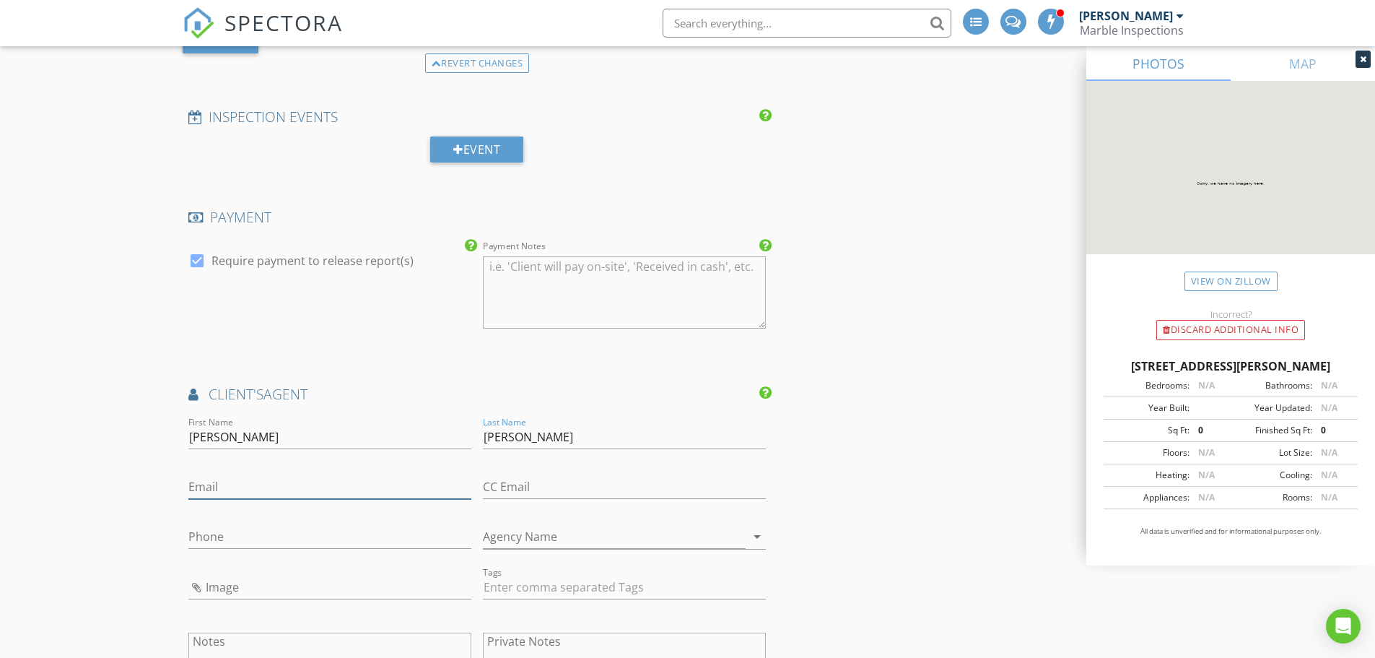
click at [237, 495] on input "Email" at bounding box center [329, 487] width 283 height 24
click at [221, 533] on input "Phone" at bounding box center [329, 540] width 283 height 24
paste input "615-948-6367"
type input "615-948-6367"
click at [231, 494] on input "Email" at bounding box center [329, 487] width 283 height 24
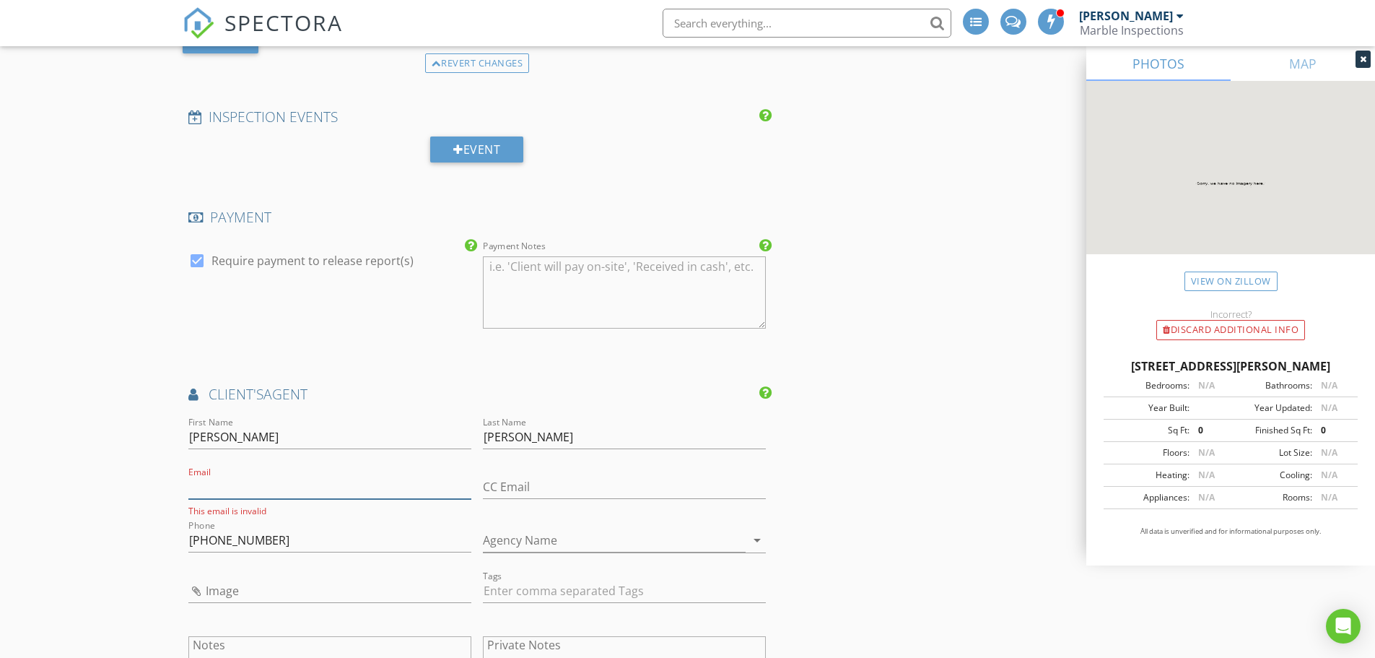
paste input "snodgrass.celia7@gmail.com"
type input "snodgrass.celia7@gmail.com"
click at [127, 489] on div "New Inspection INSPECTOR(S) check_box Jody Marble PRIMARY Jody Marble arrow_dro…" at bounding box center [687, 102] width 1375 height 3067
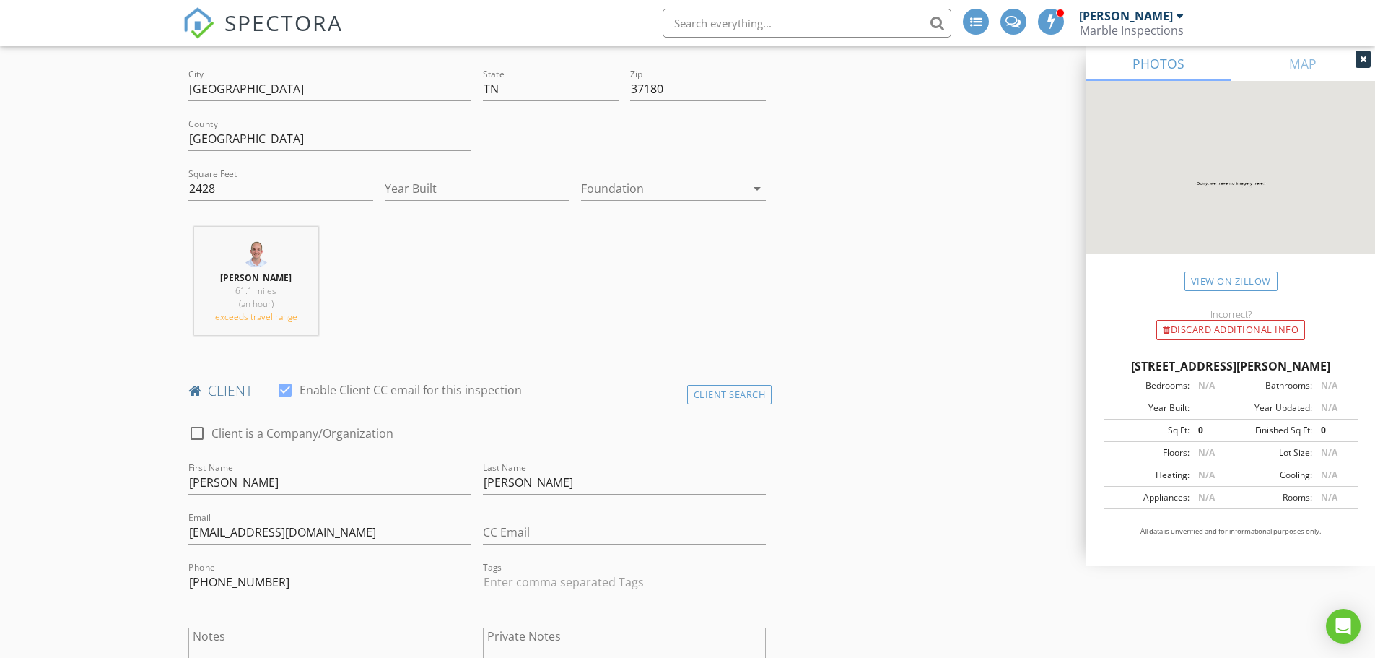
scroll to position [361, 0]
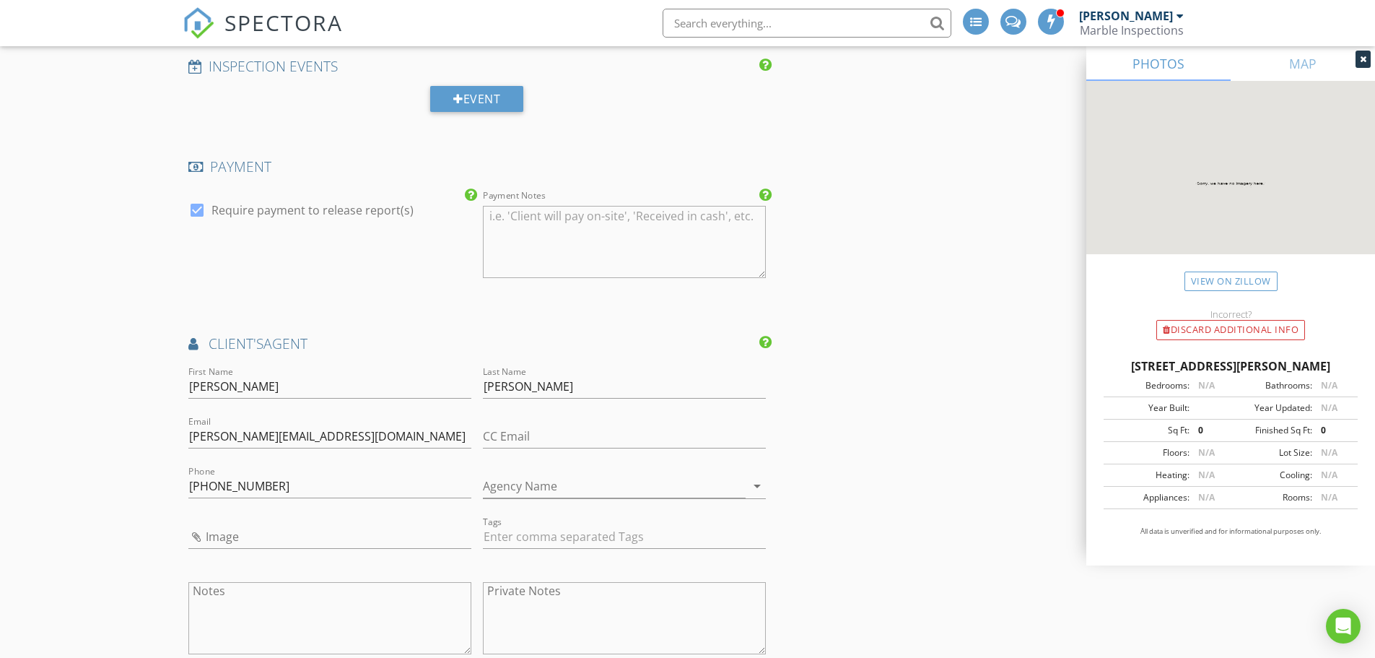
scroll to position [1660, 0]
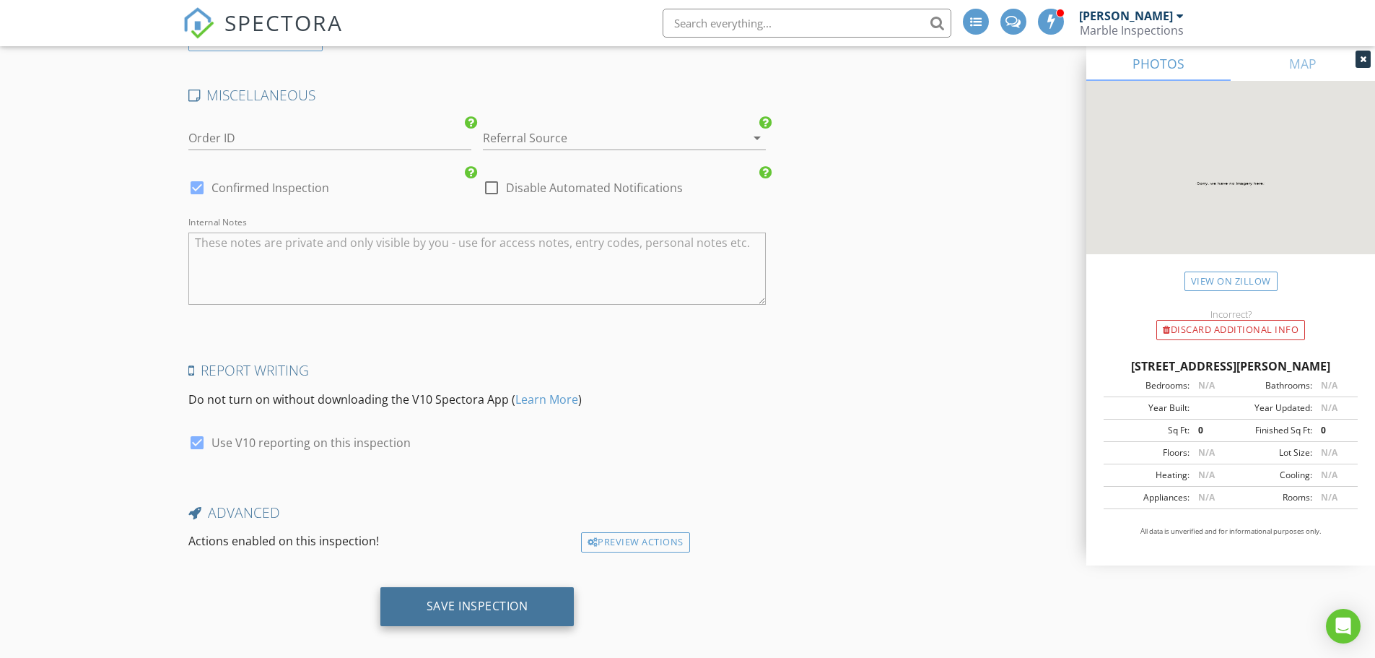
scroll to position [2495, 0]
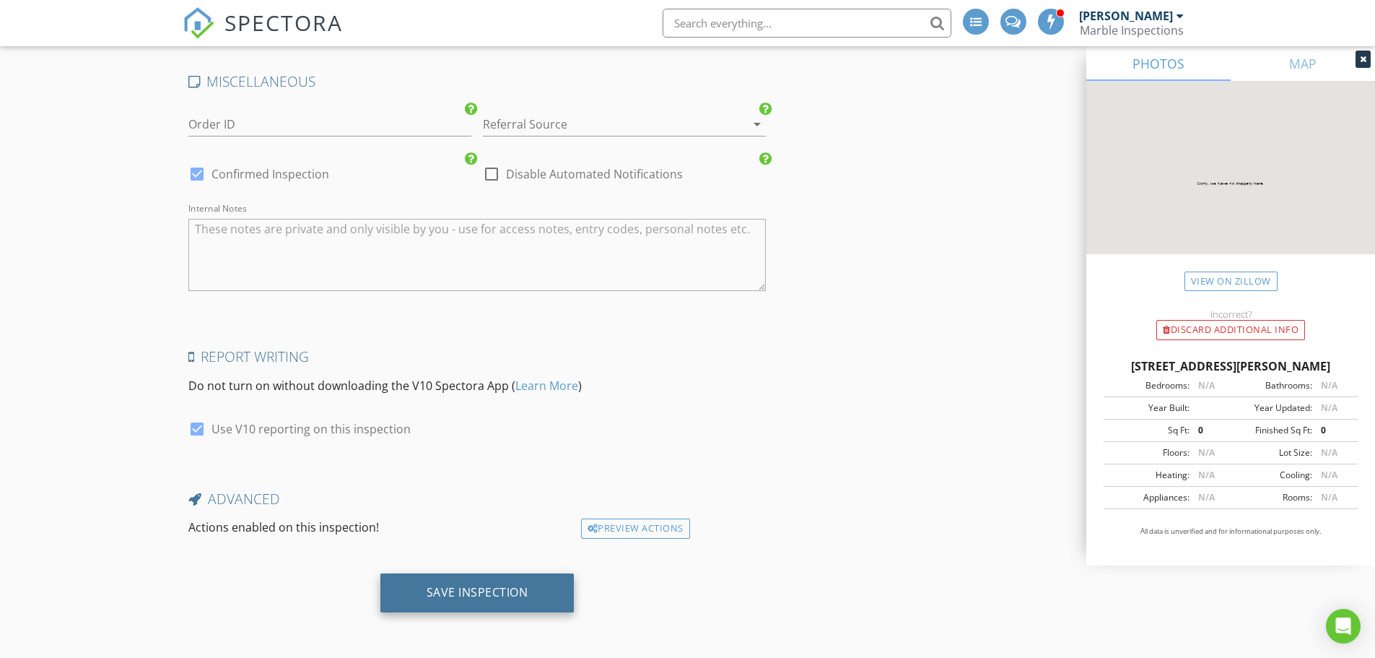
click at [423, 594] on div "Save Inspection" at bounding box center [477, 592] width 194 height 39
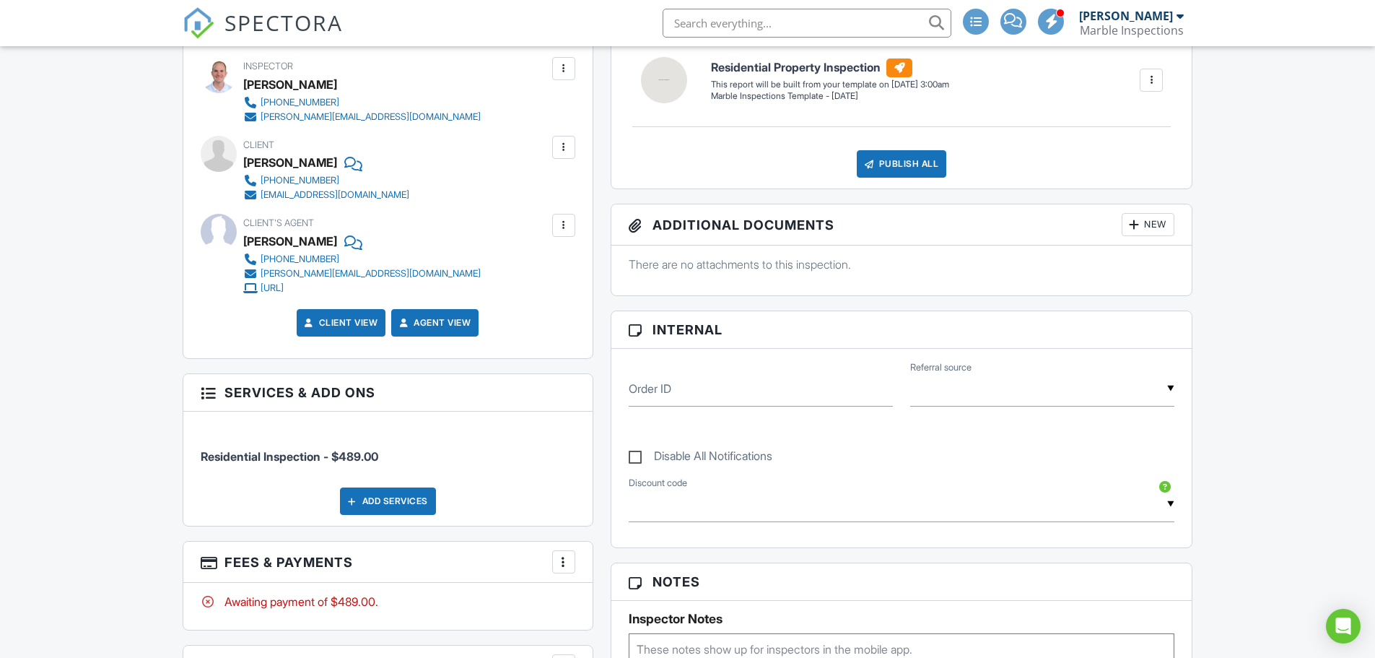
scroll to position [505, 0]
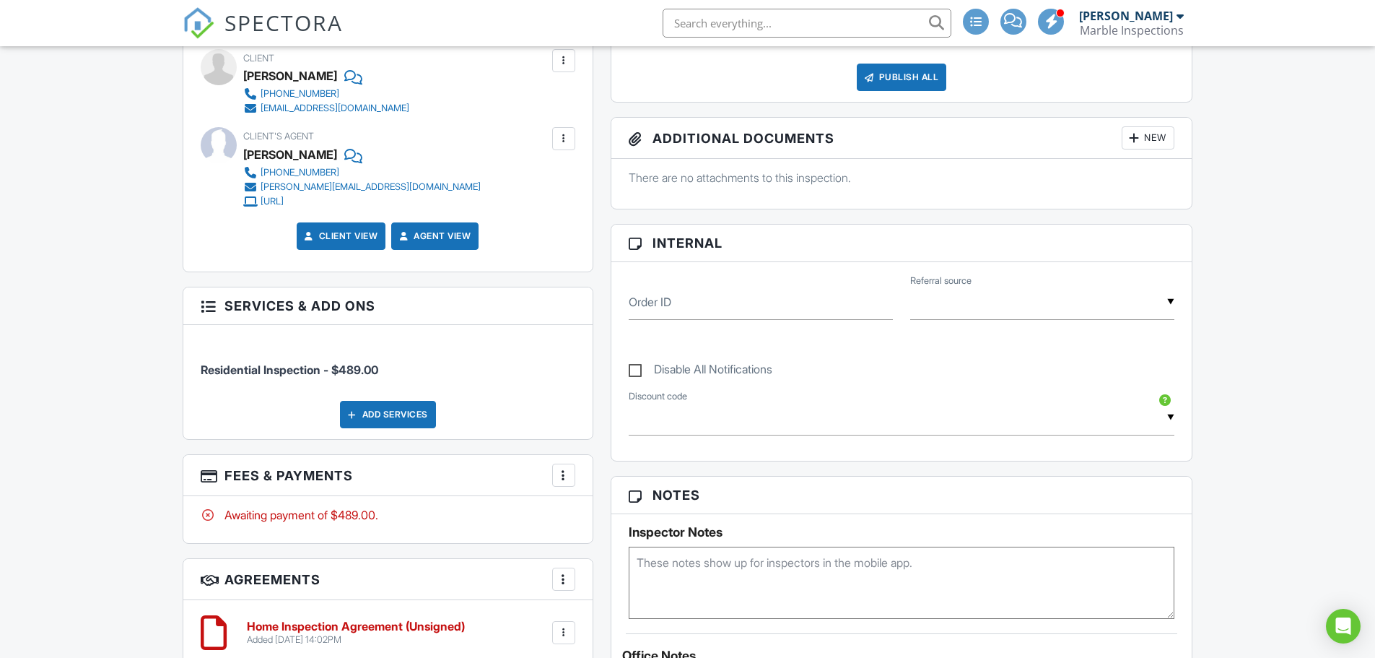
click at [9, 227] on div "Dashboard Calendar Templates Contacts Metrics Automations Settings Support Cent…" at bounding box center [687, 515] width 1375 height 1948
